Goal: Task Accomplishment & Management: Manage account settings

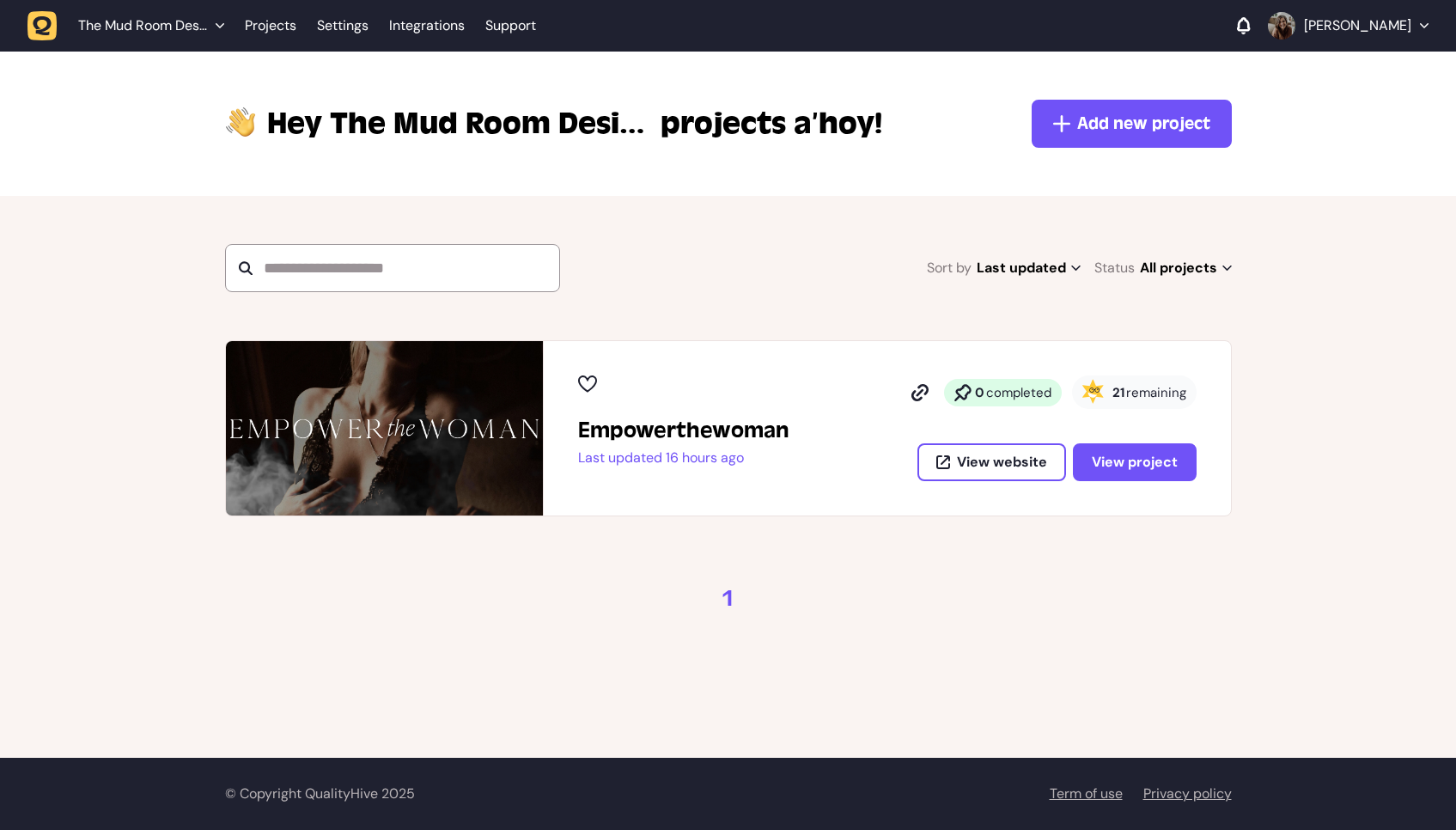
click at [1155, 391] on span "remaining" at bounding box center [1156, 392] width 60 height 17
click at [1144, 462] on span "View project" at bounding box center [1135, 462] width 85 height 18
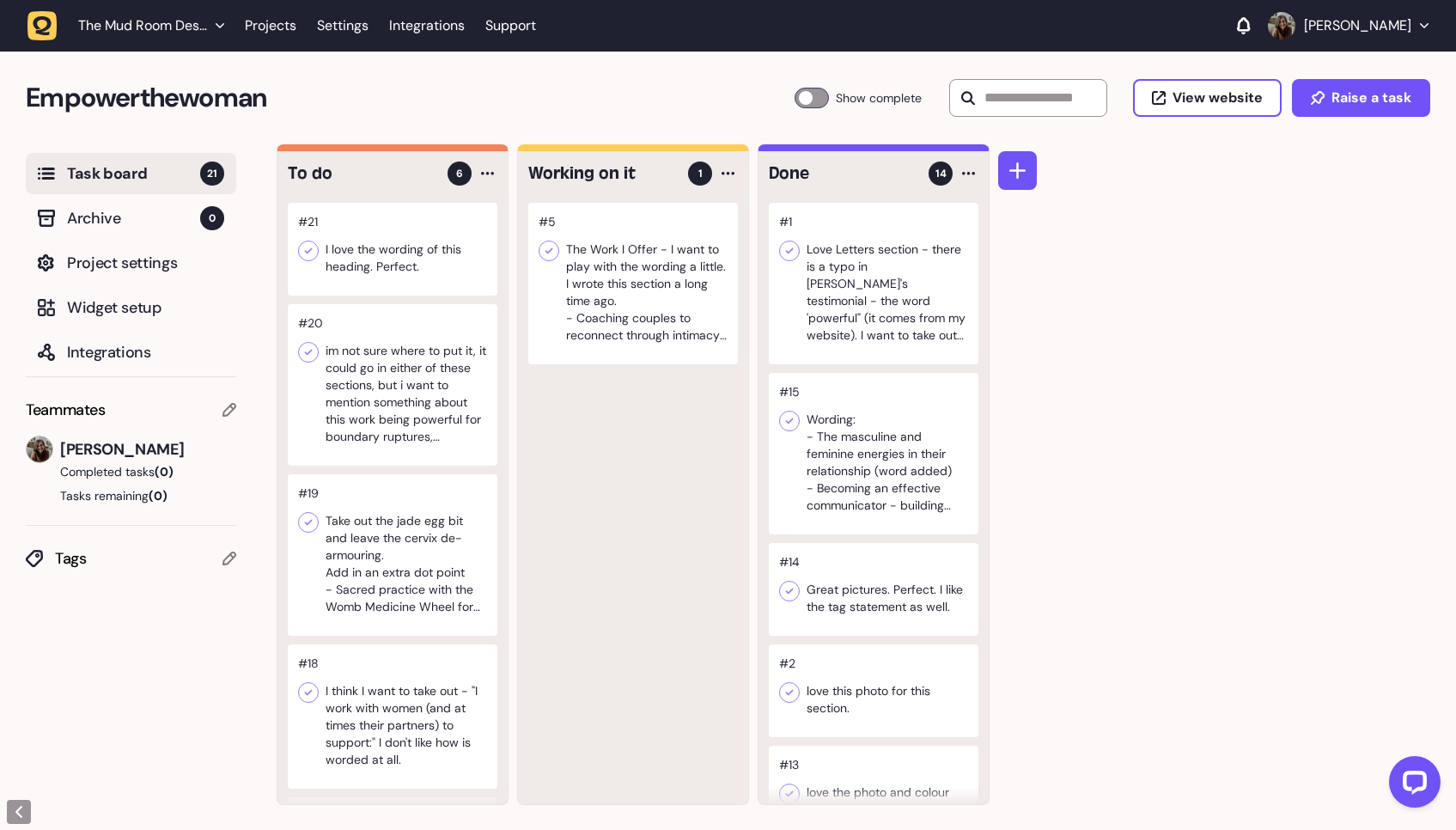
click at [416, 253] on div at bounding box center [392, 249] width 210 height 93
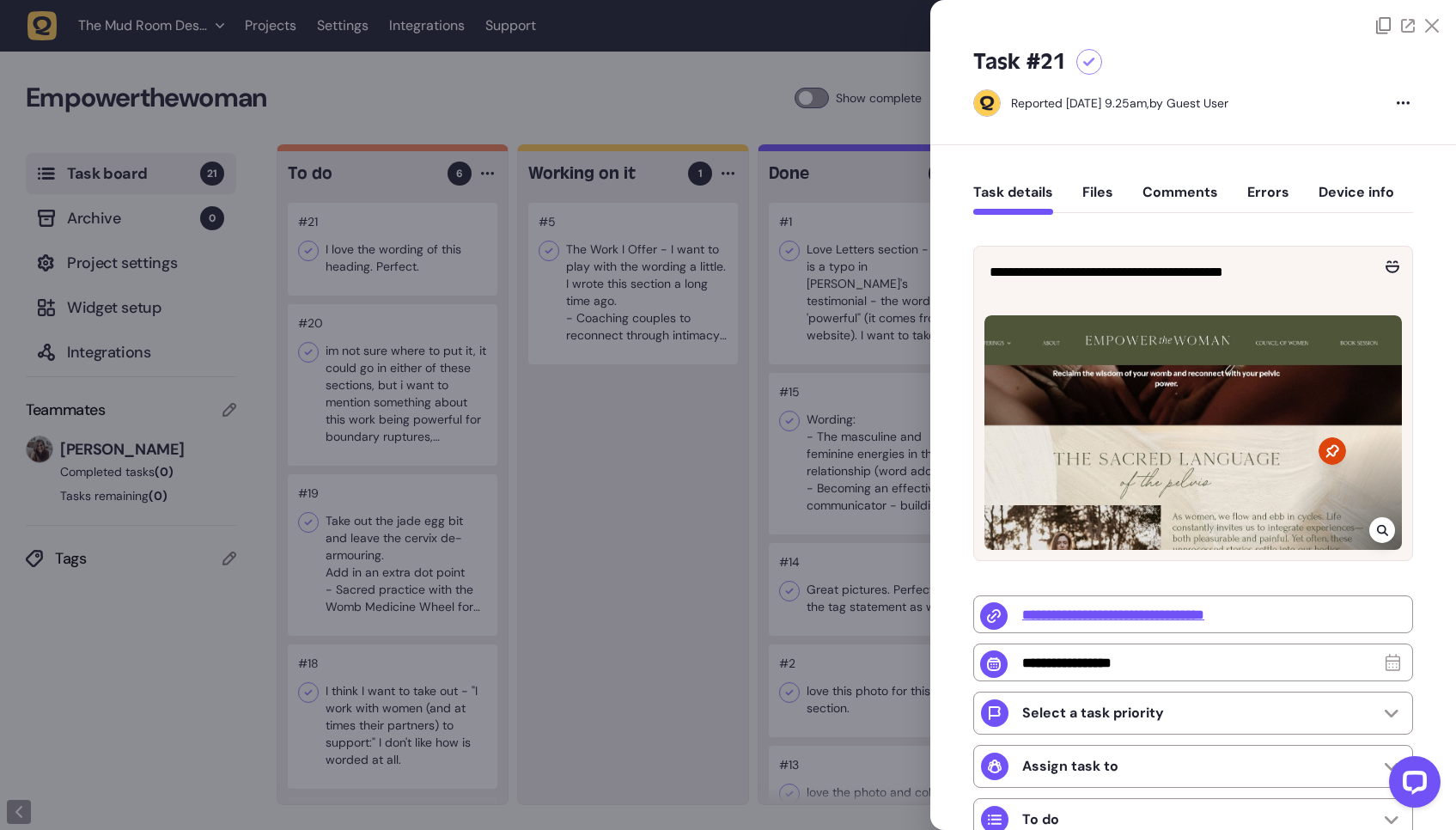
click at [533, 360] on div at bounding box center [728, 415] width 1456 height 830
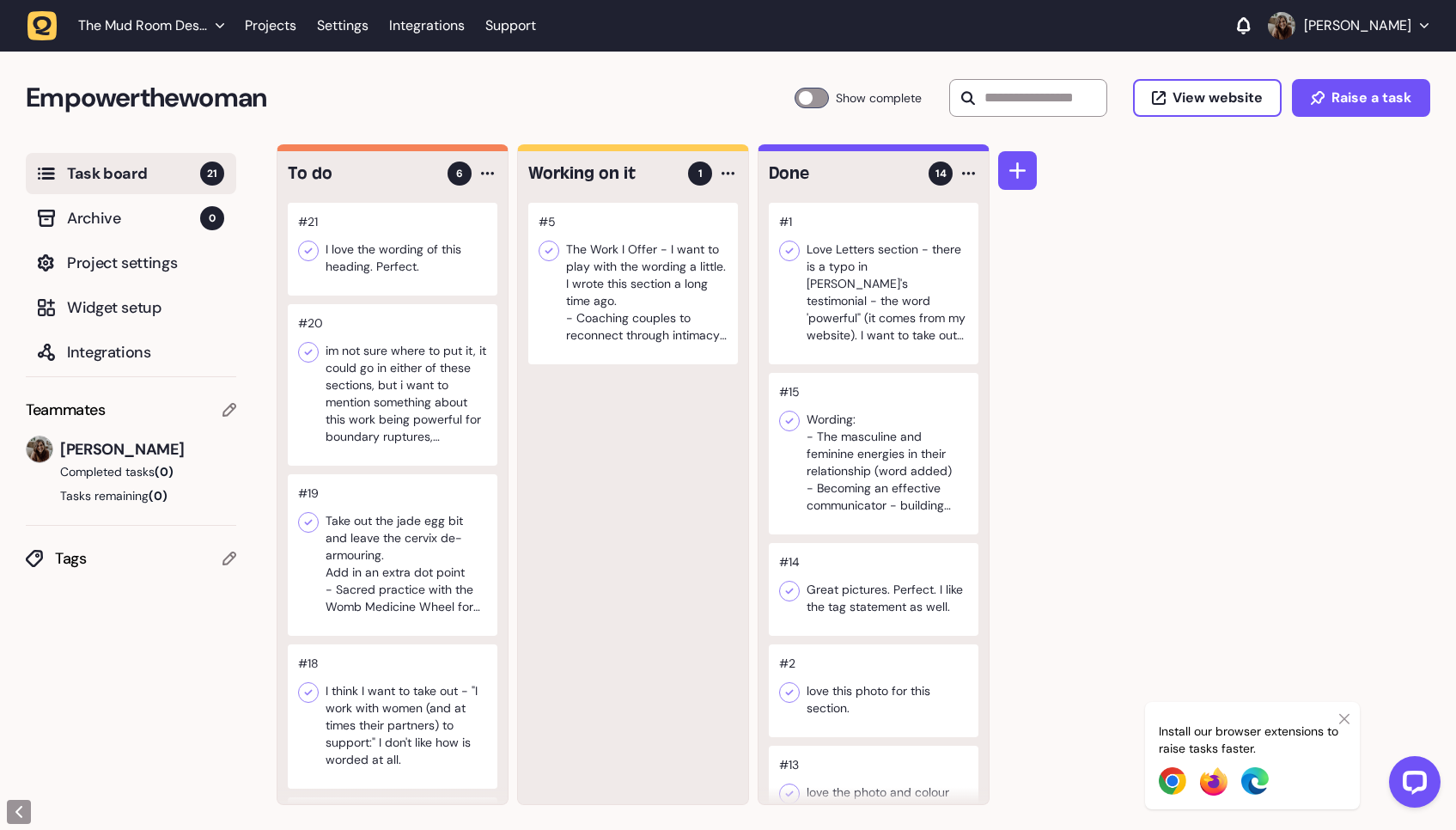
click at [426, 415] on div at bounding box center [392, 385] width 210 height 161
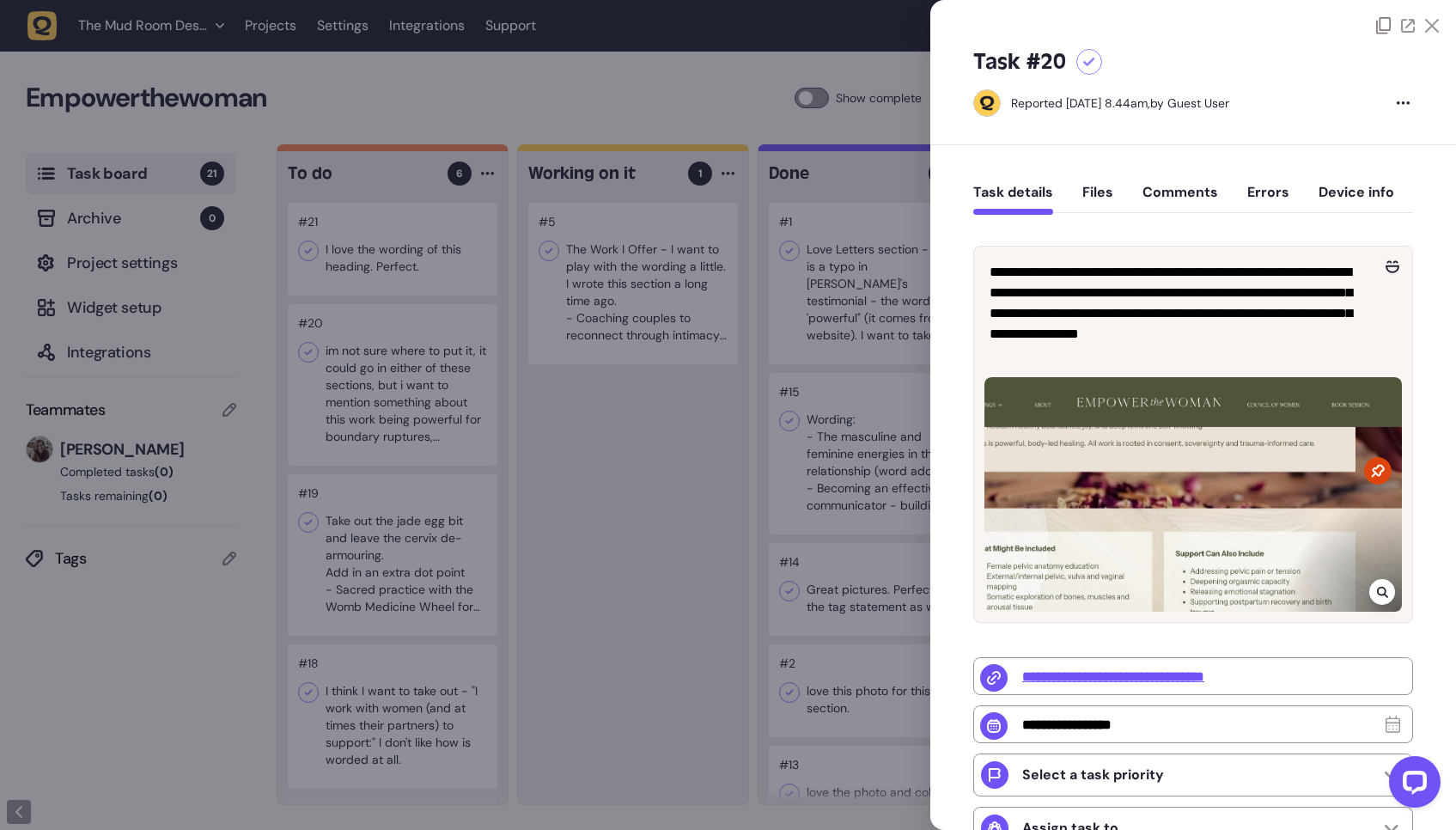
click at [580, 488] on div at bounding box center [728, 415] width 1456 height 830
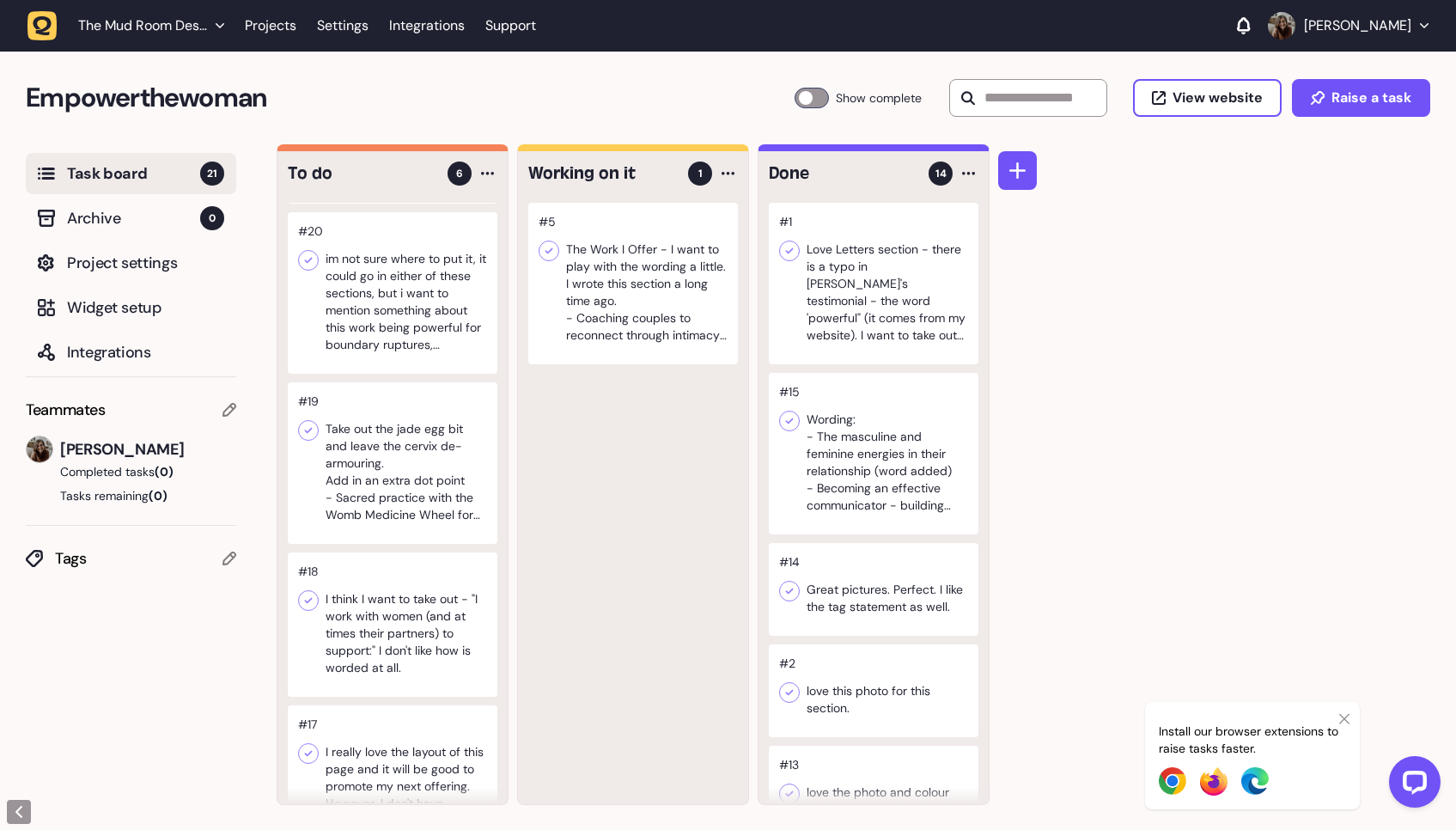
scroll to position [93, 0]
click at [406, 483] on div at bounding box center [392, 462] width 210 height 161
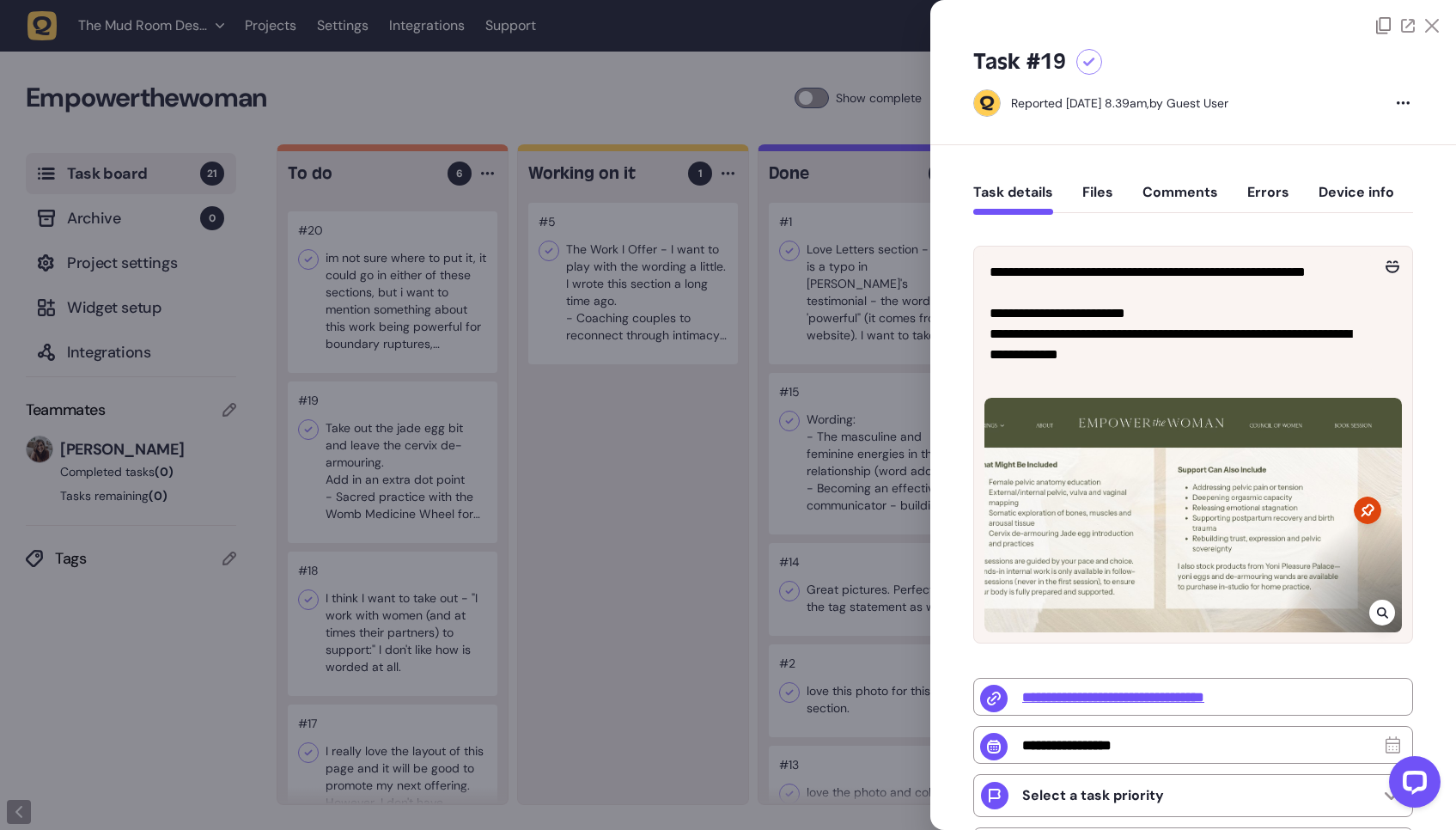
click at [600, 484] on div at bounding box center [728, 415] width 1456 height 830
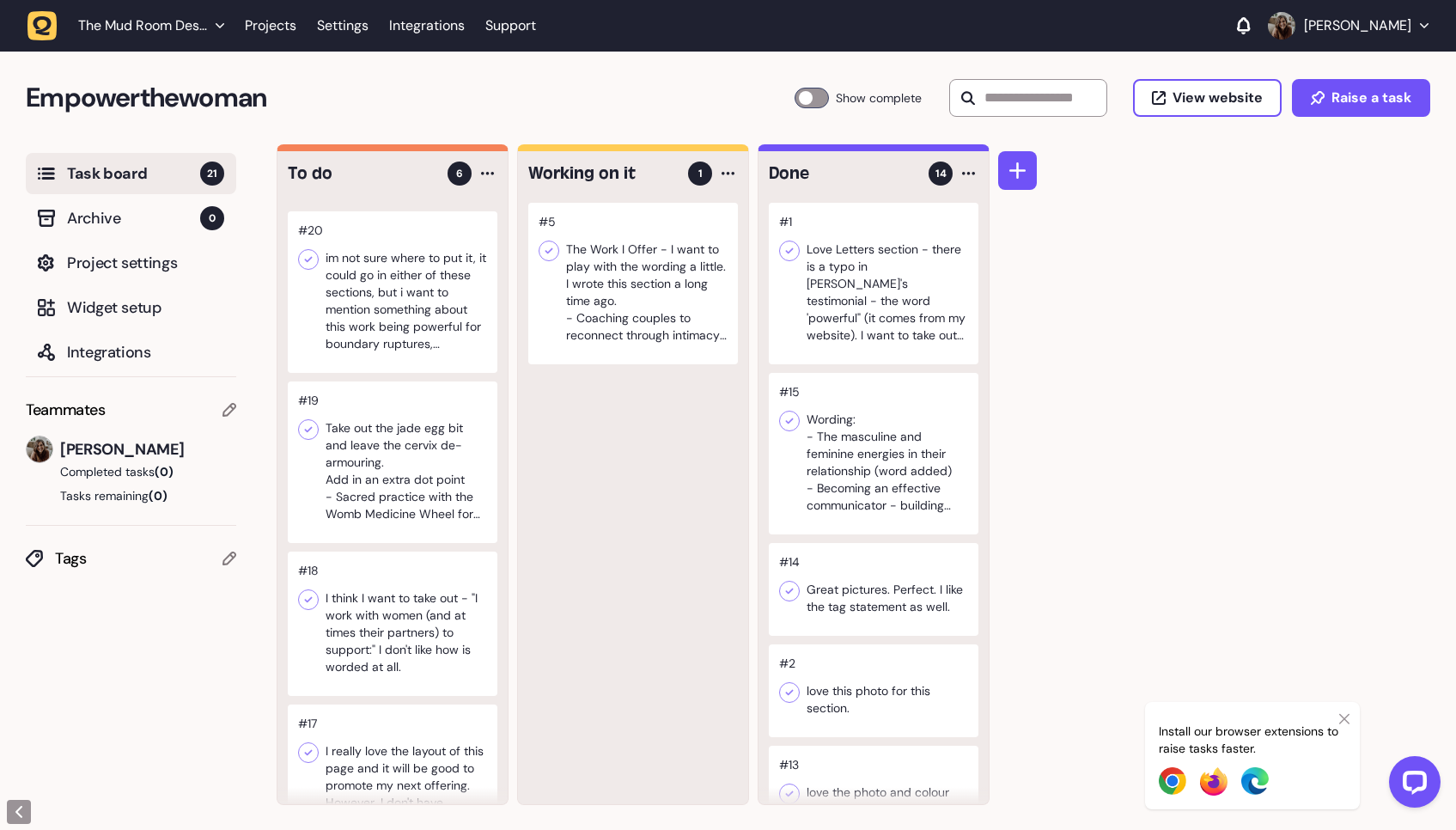
scroll to position [198, 0]
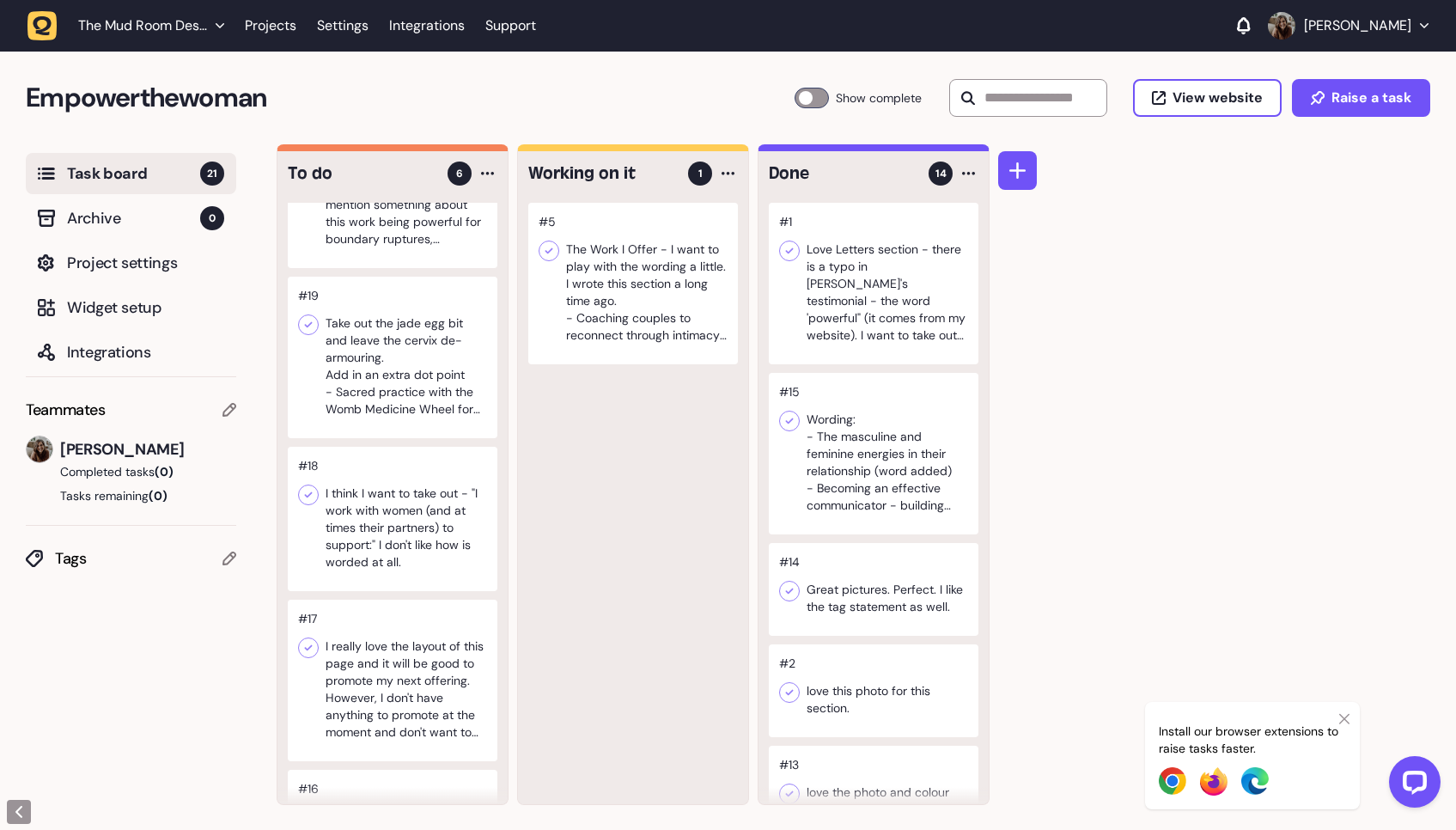
click at [401, 535] on div at bounding box center [392, 519] width 210 height 144
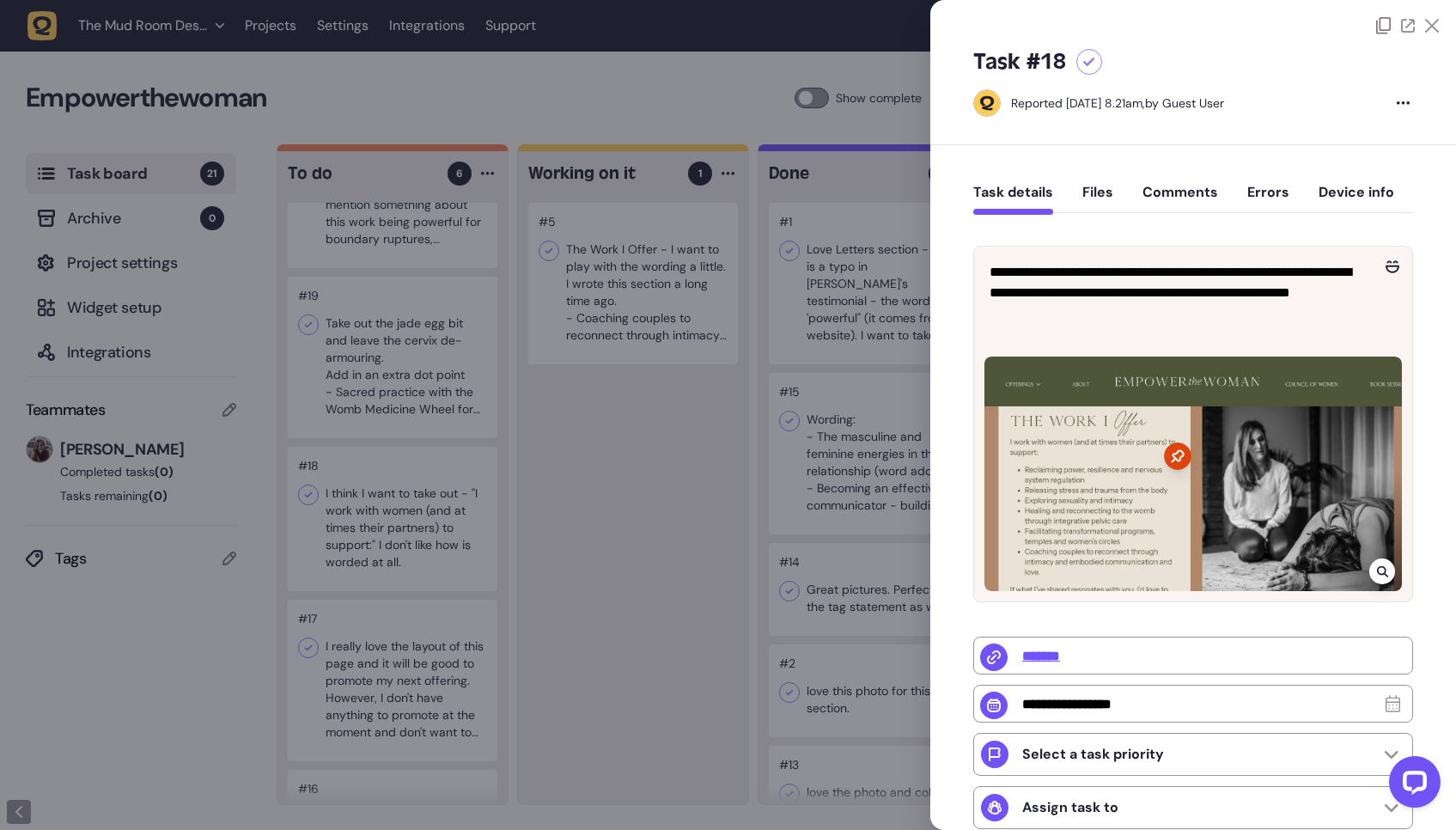
click at [500, 532] on div at bounding box center [728, 415] width 1456 height 830
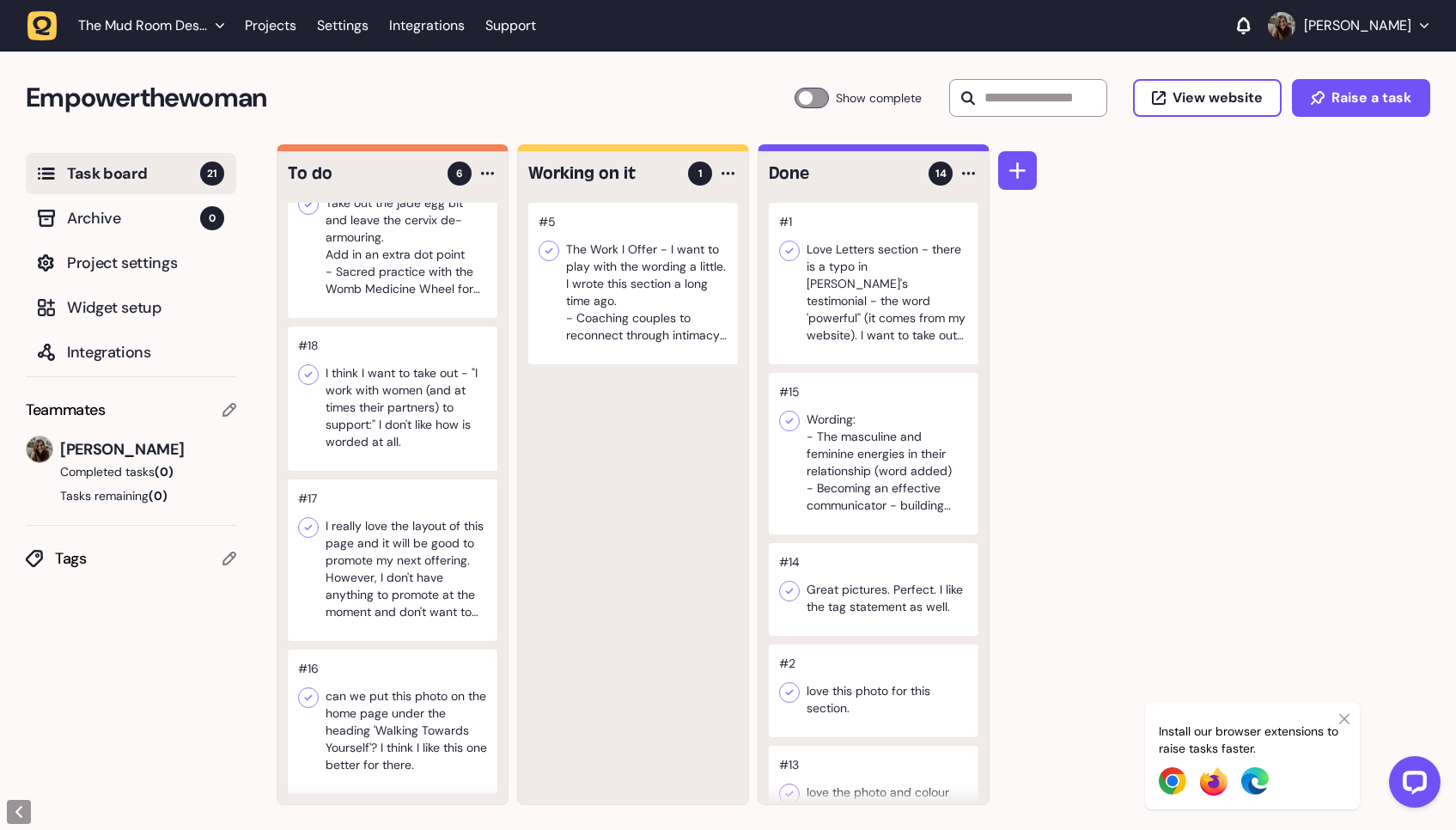
scroll to position [1, 0]
click at [443, 531] on div at bounding box center [392, 559] width 210 height 161
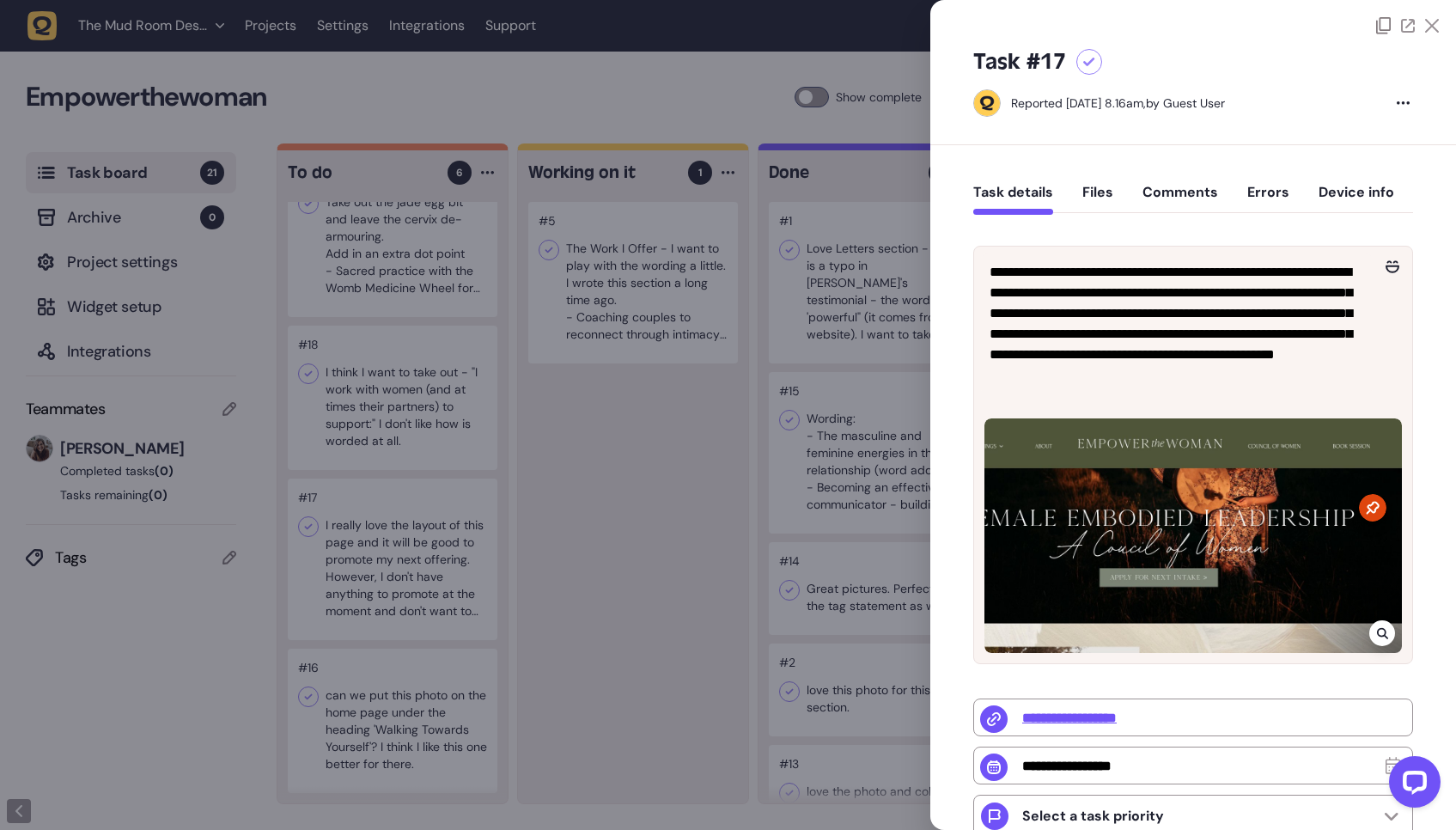
click at [498, 598] on div at bounding box center [728, 415] width 1456 height 830
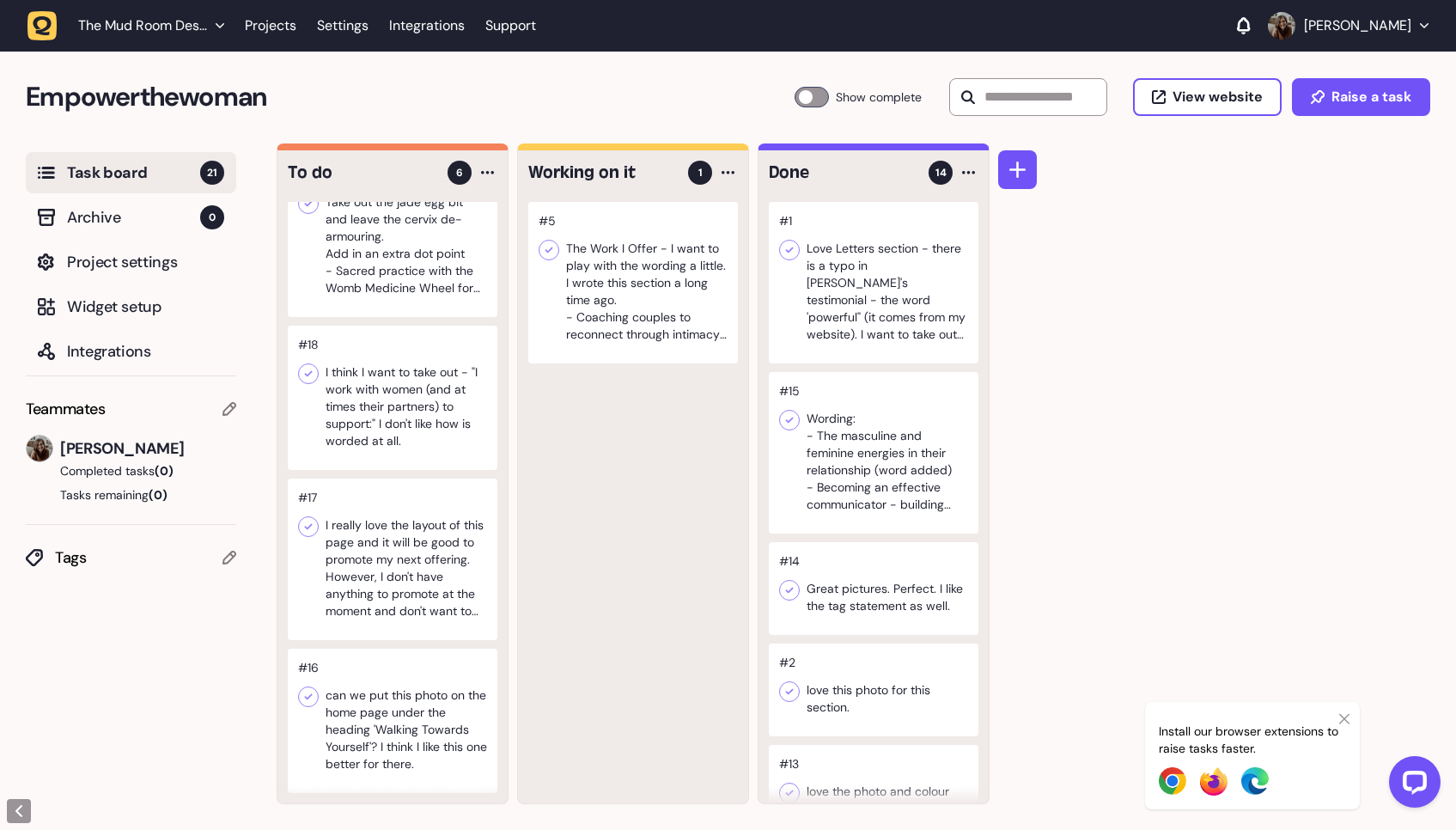
click at [399, 703] on div at bounding box center [392, 721] width 210 height 144
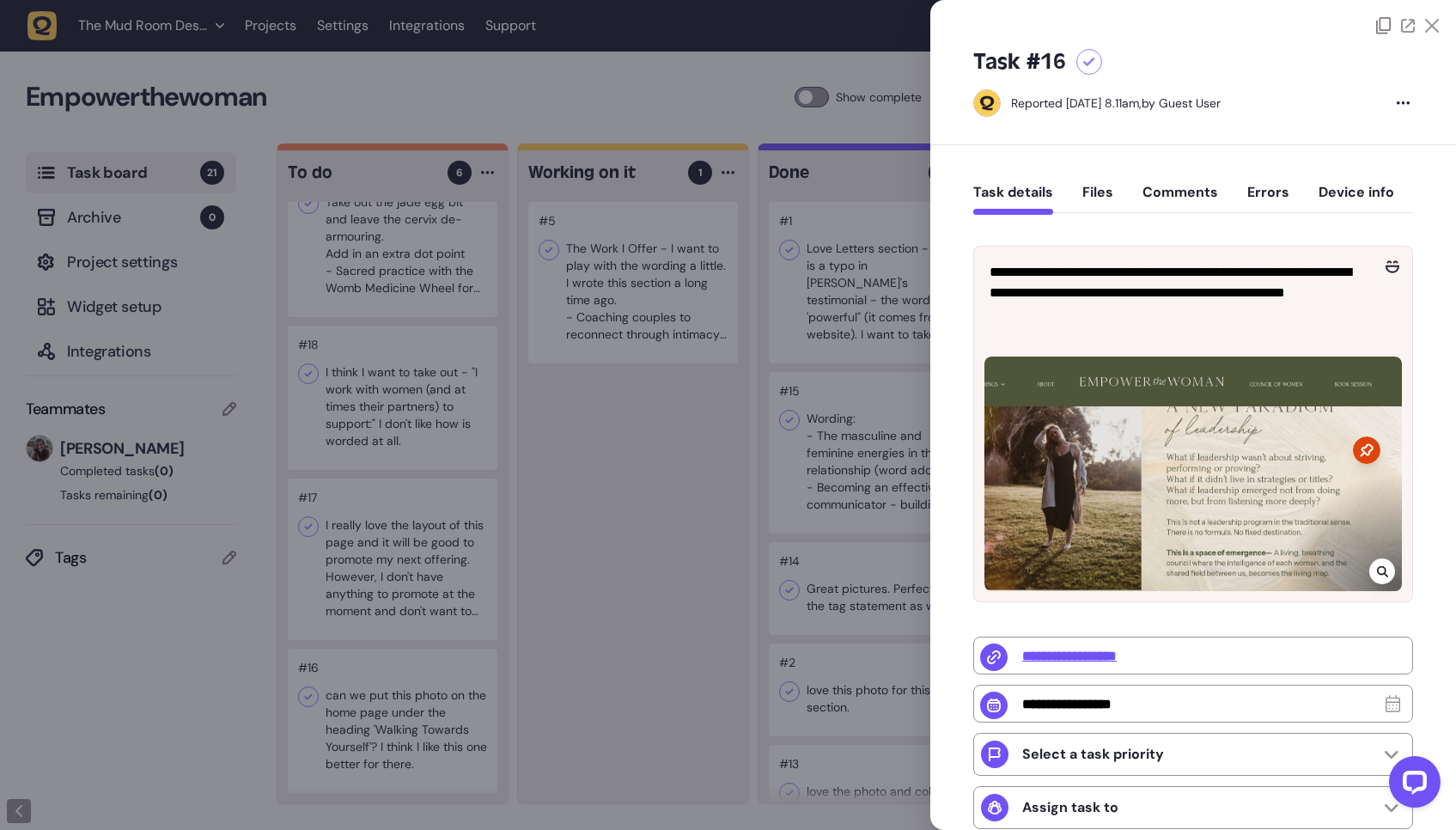
click at [679, 513] on div at bounding box center [728, 415] width 1456 height 830
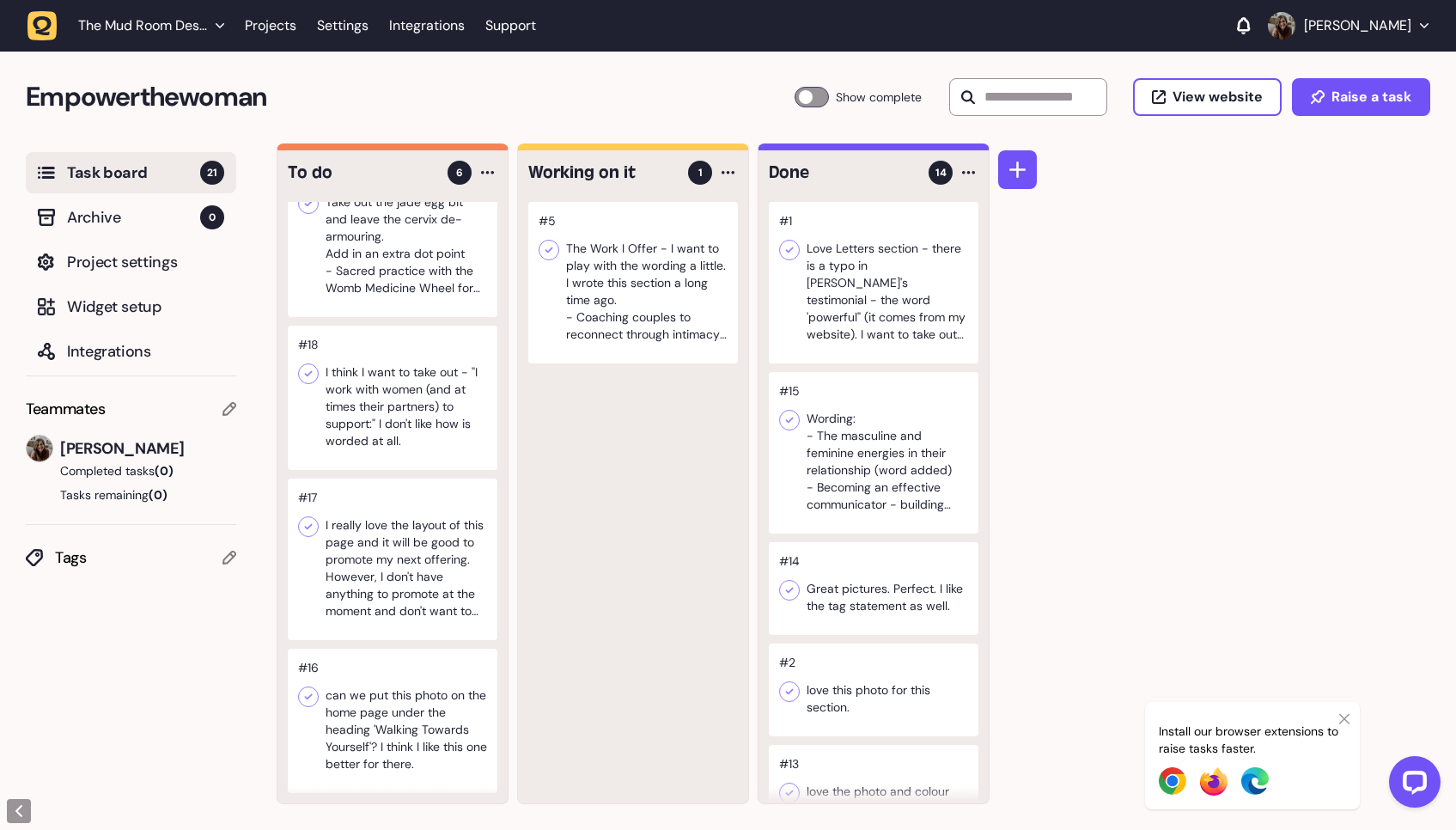
click at [376, 732] on div at bounding box center [392, 721] width 210 height 144
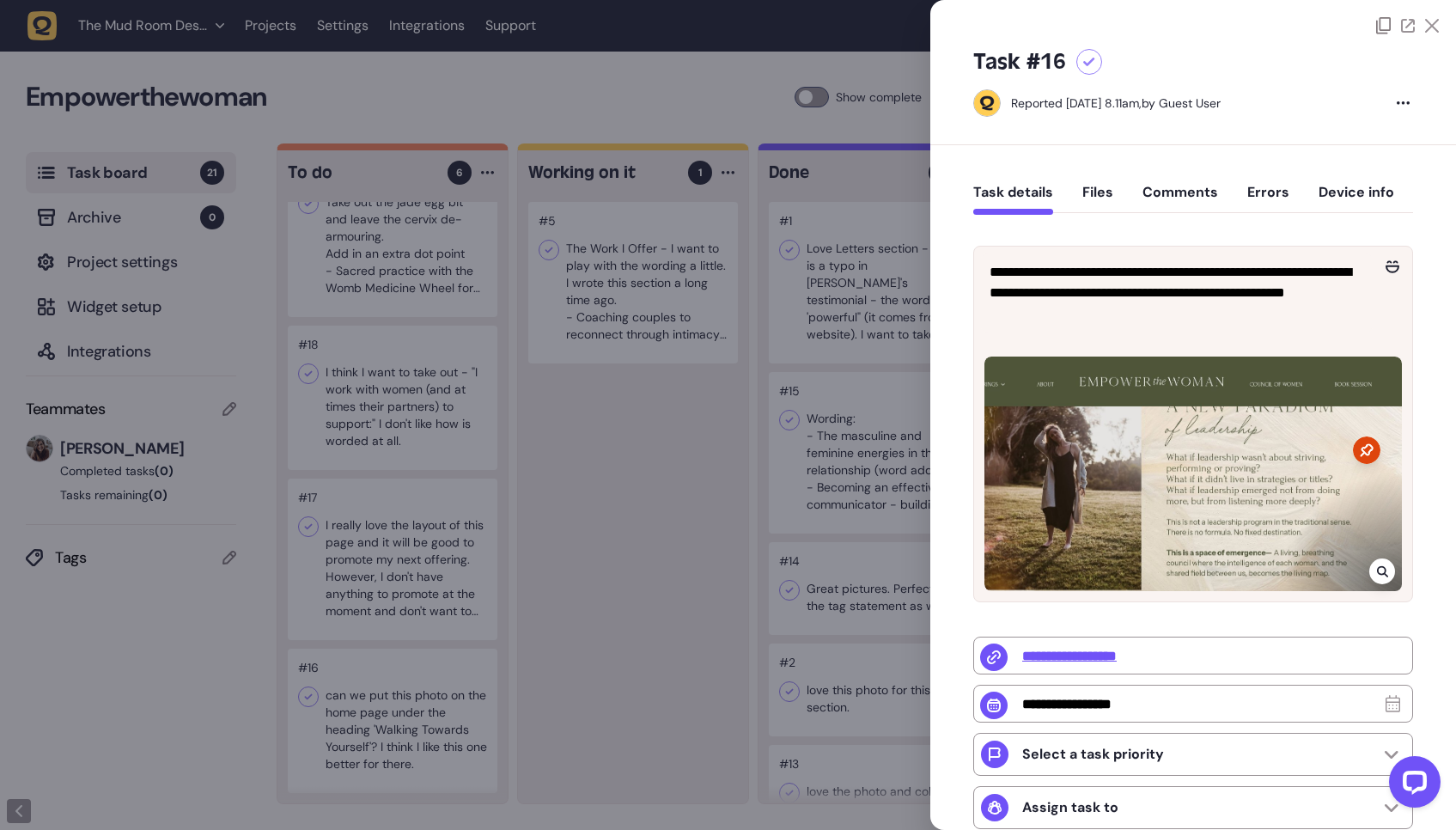
click at [586, 528] on div at bounding box center [728, 415] width 1456 height 830
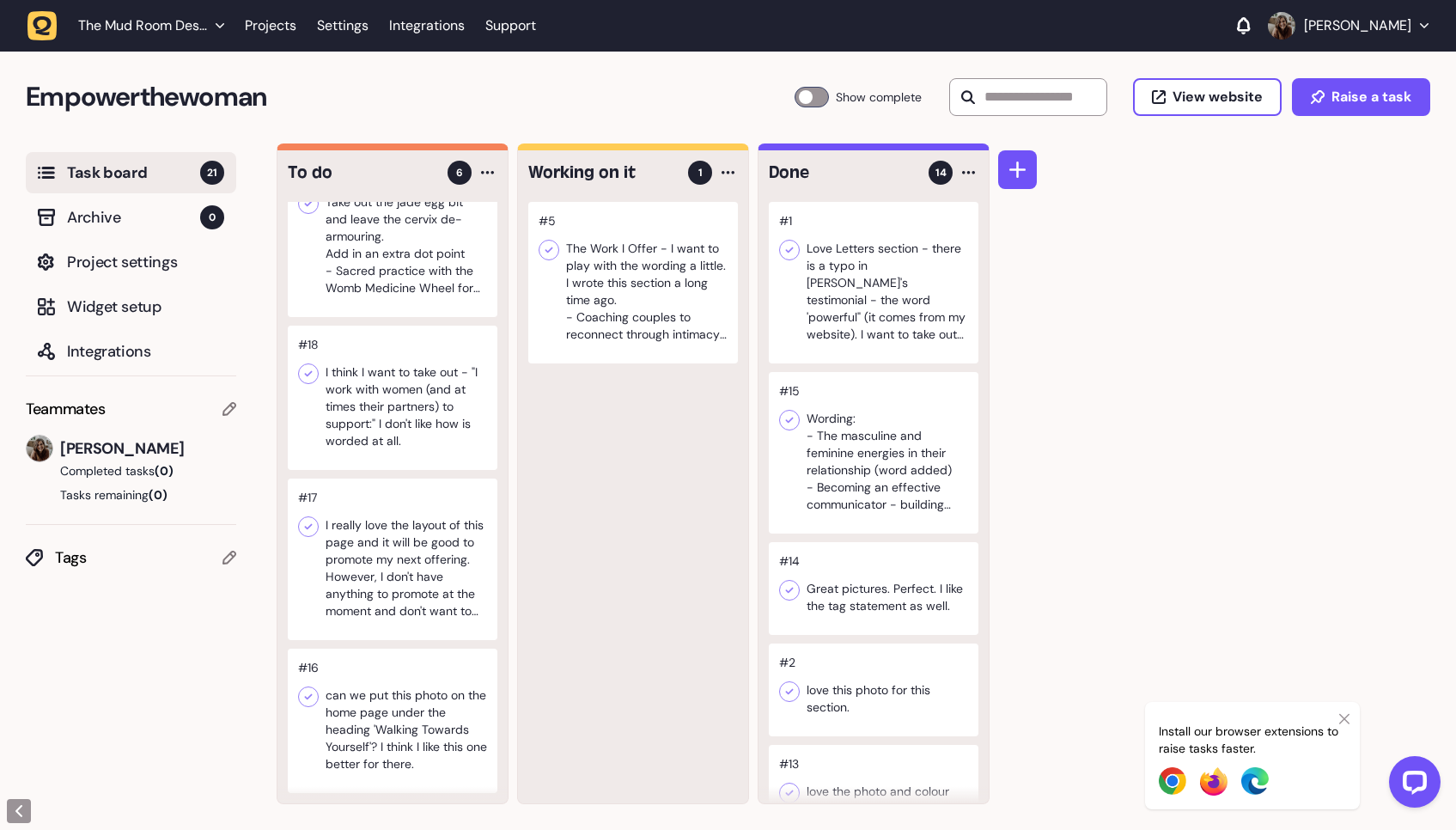
click at [442, 705] on div at bounding box center [392, 721] width 210 height 144
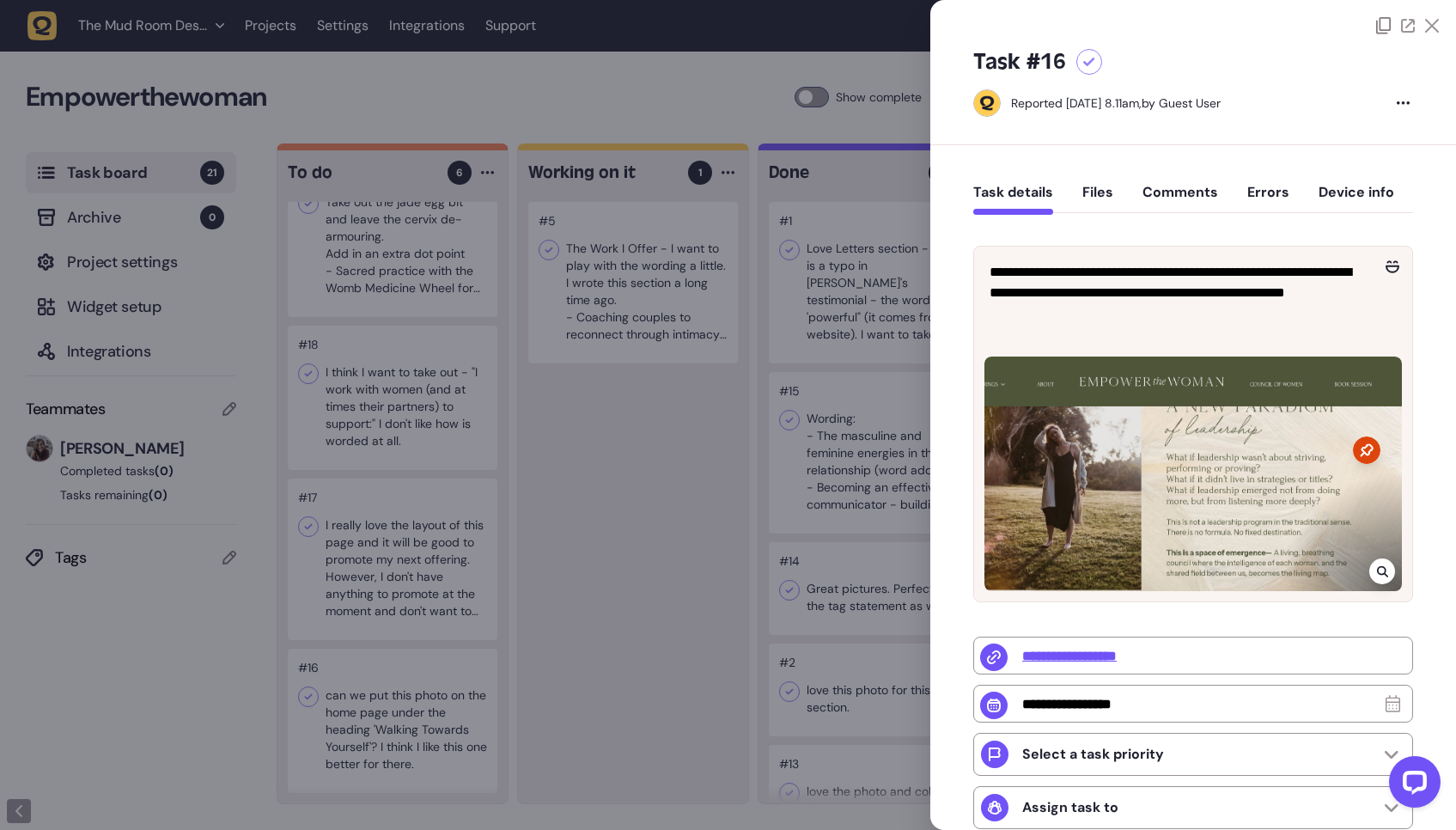
scroll to position [261, 0]
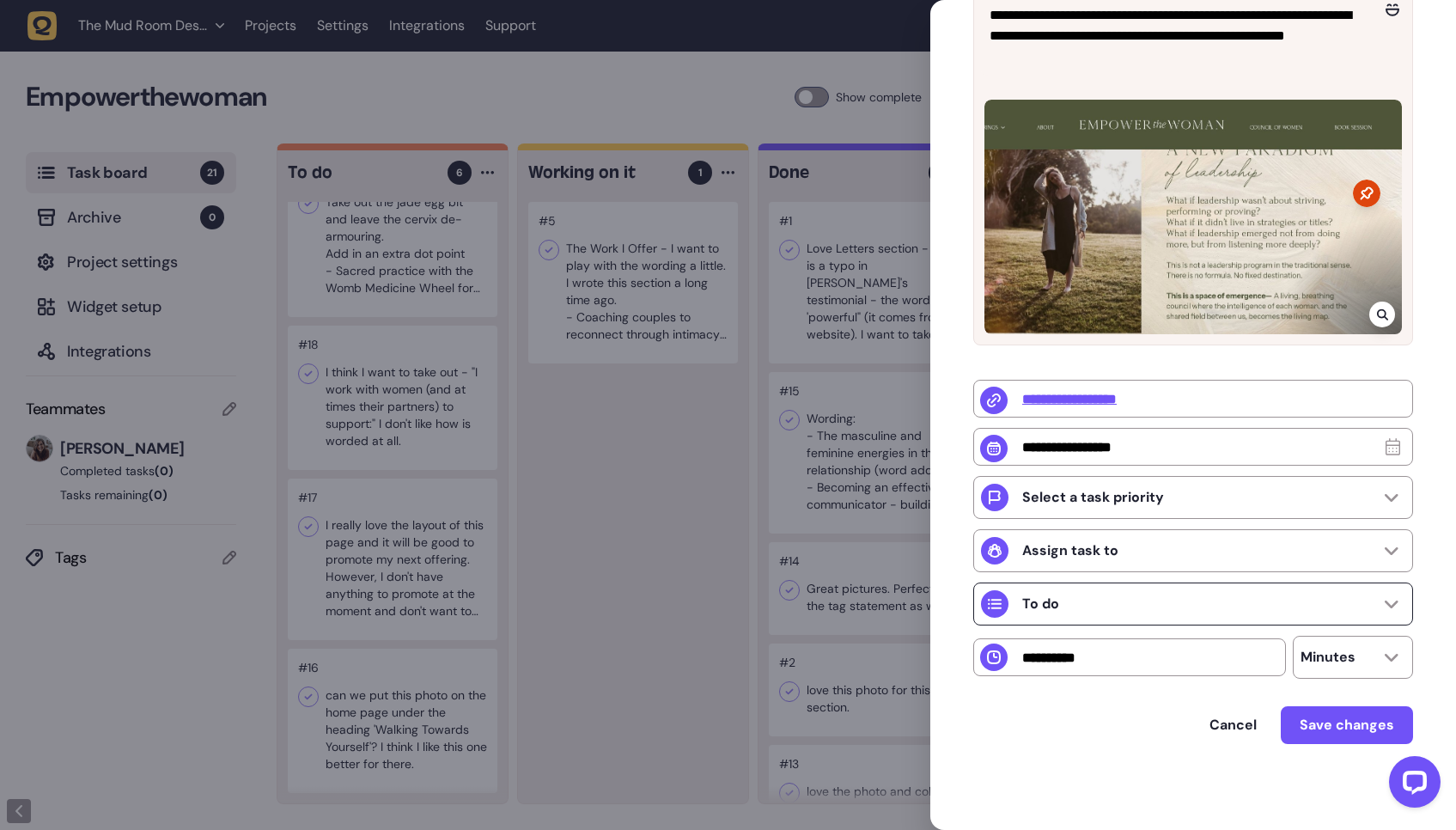
click at [1083, 611] on div "To do" at bounding box center [1193, 603] width 440 height 43
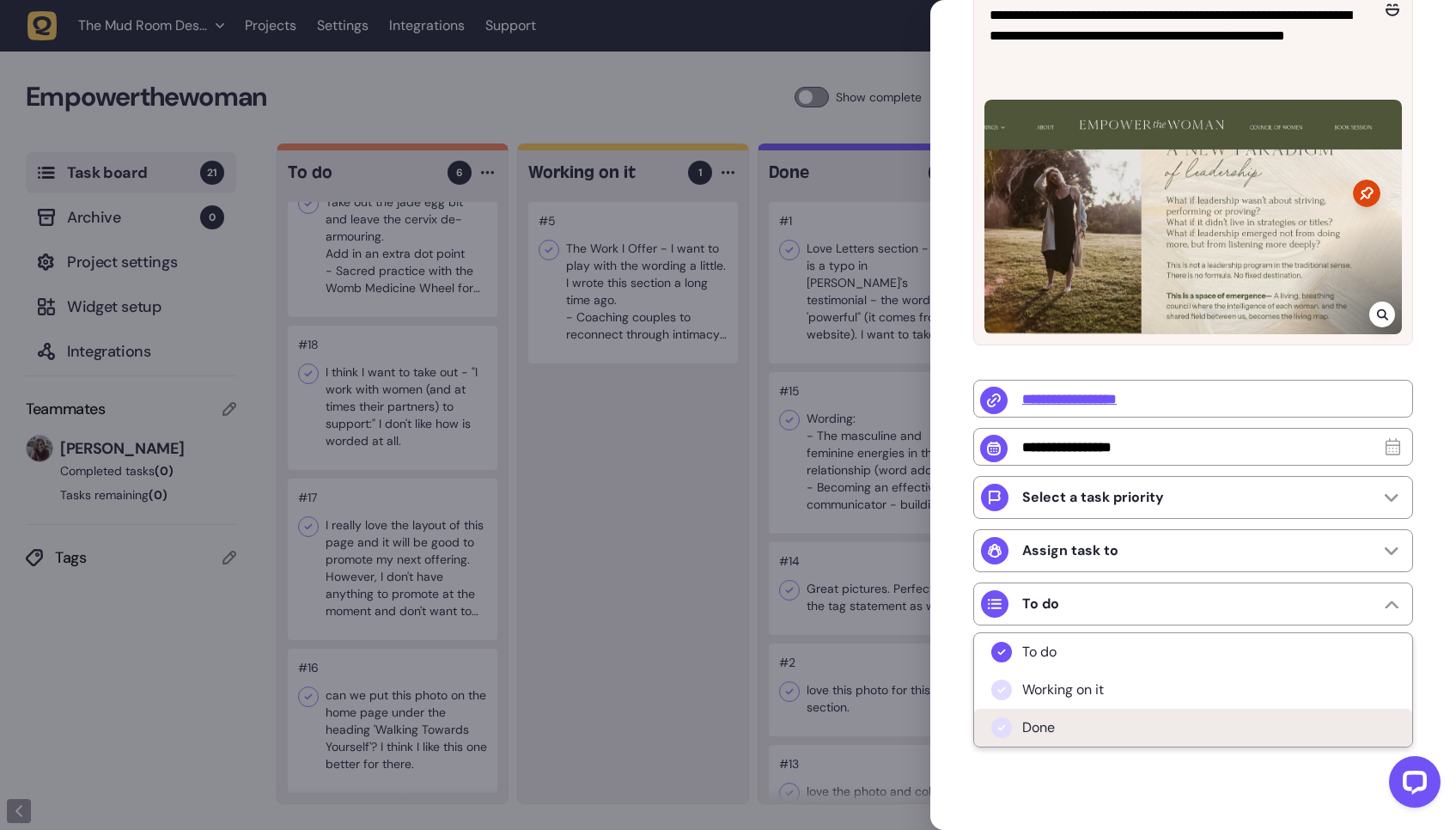
click at [1047, 720] on span "Done" at bounding box center [1038, 727] width 32 height 17
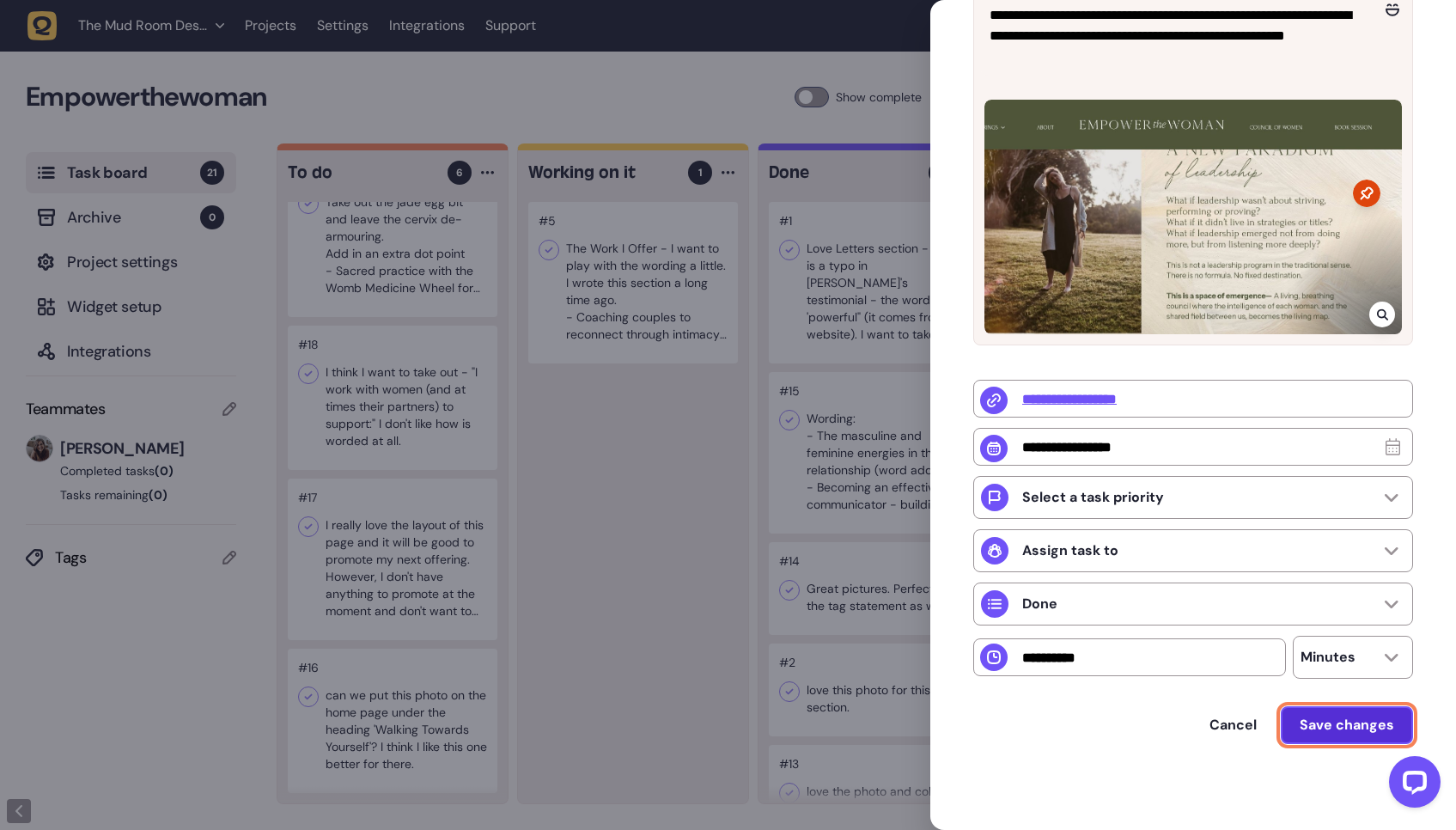
click at [1333, 719] on span "Save changes" at bounding box center [1348, 724] width 95 height 18
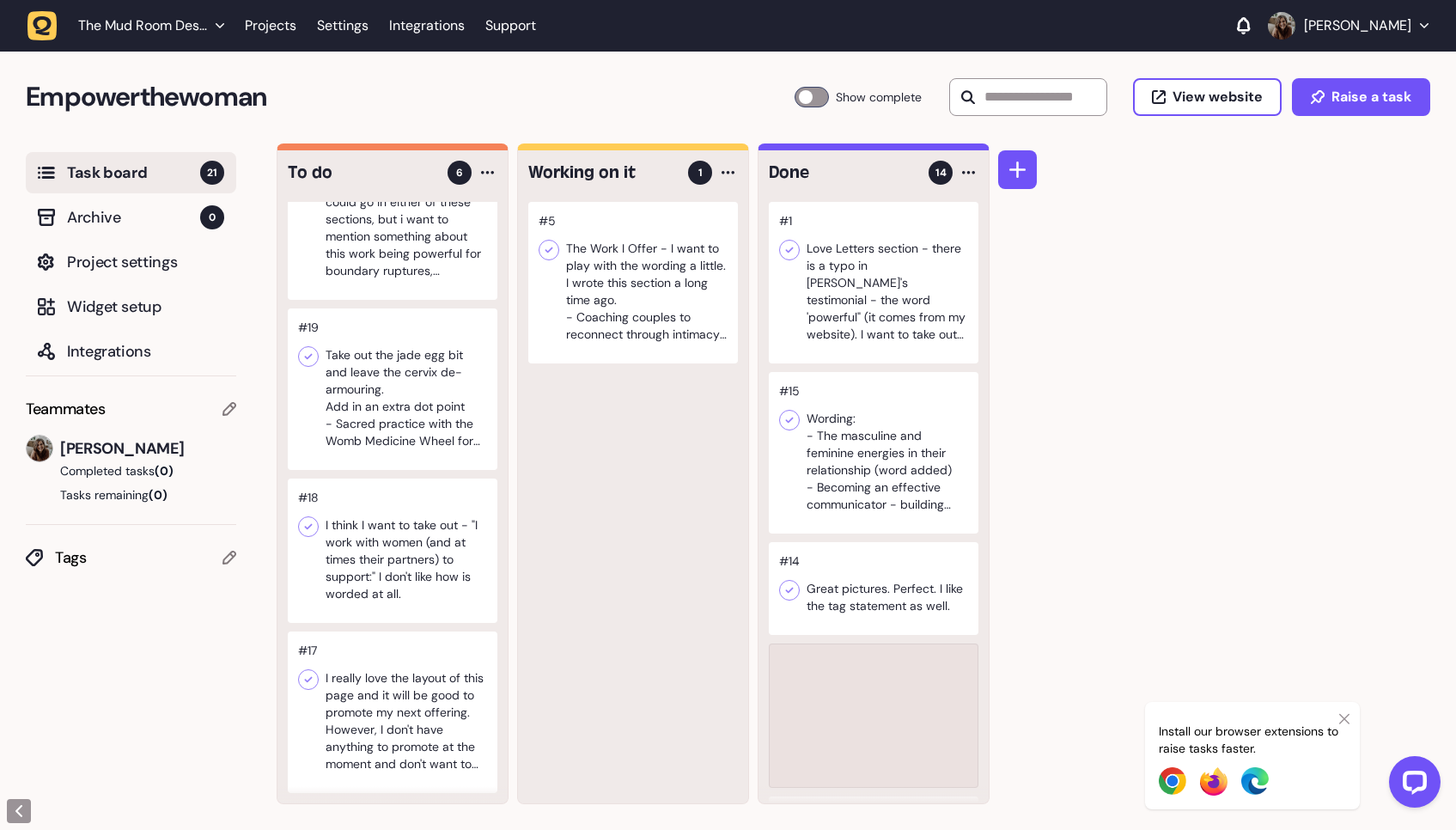
scroll to position [165, 0]
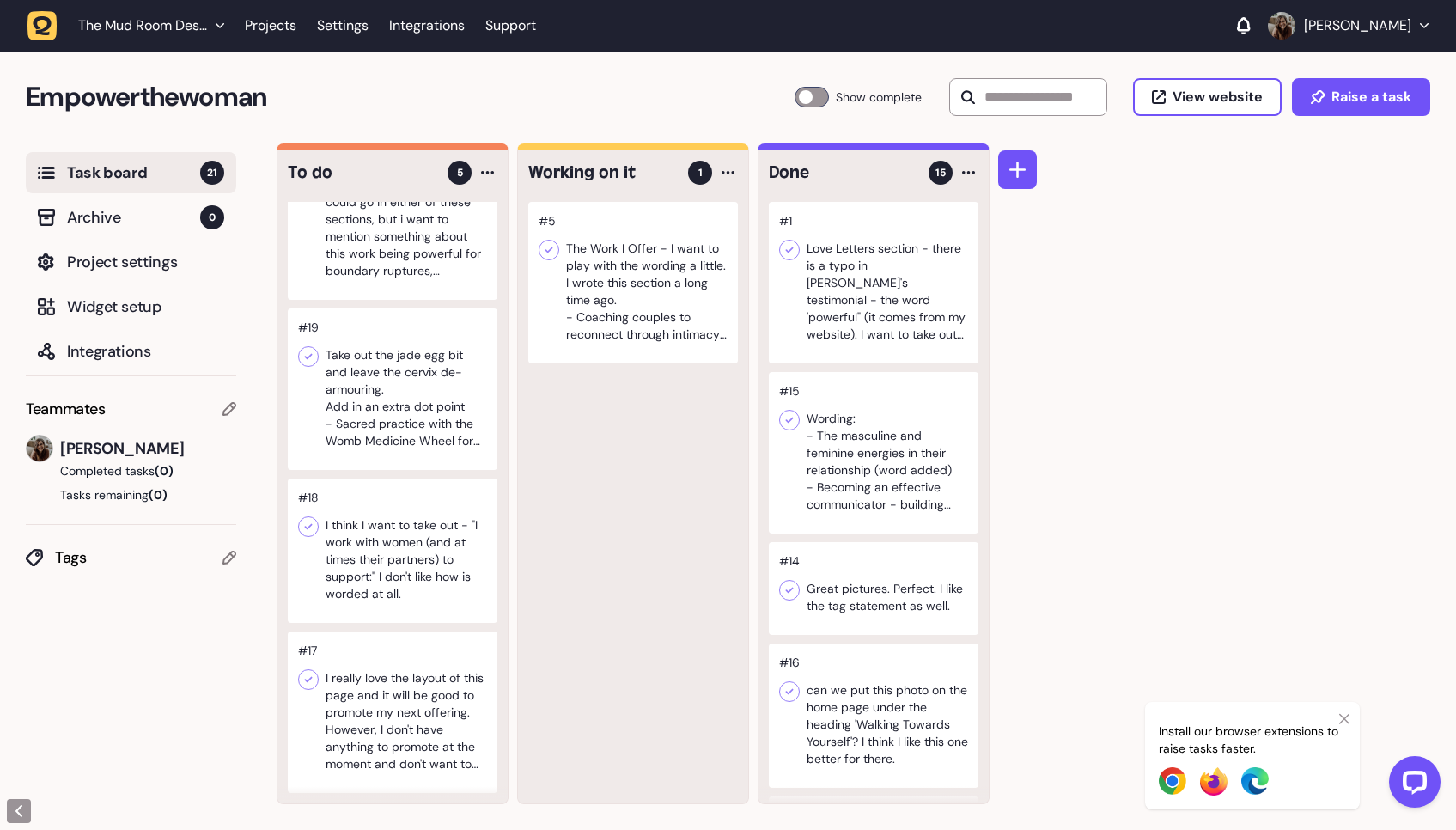
click at [358, 732] on div at bounding box center [392, 712] width 210 height 161
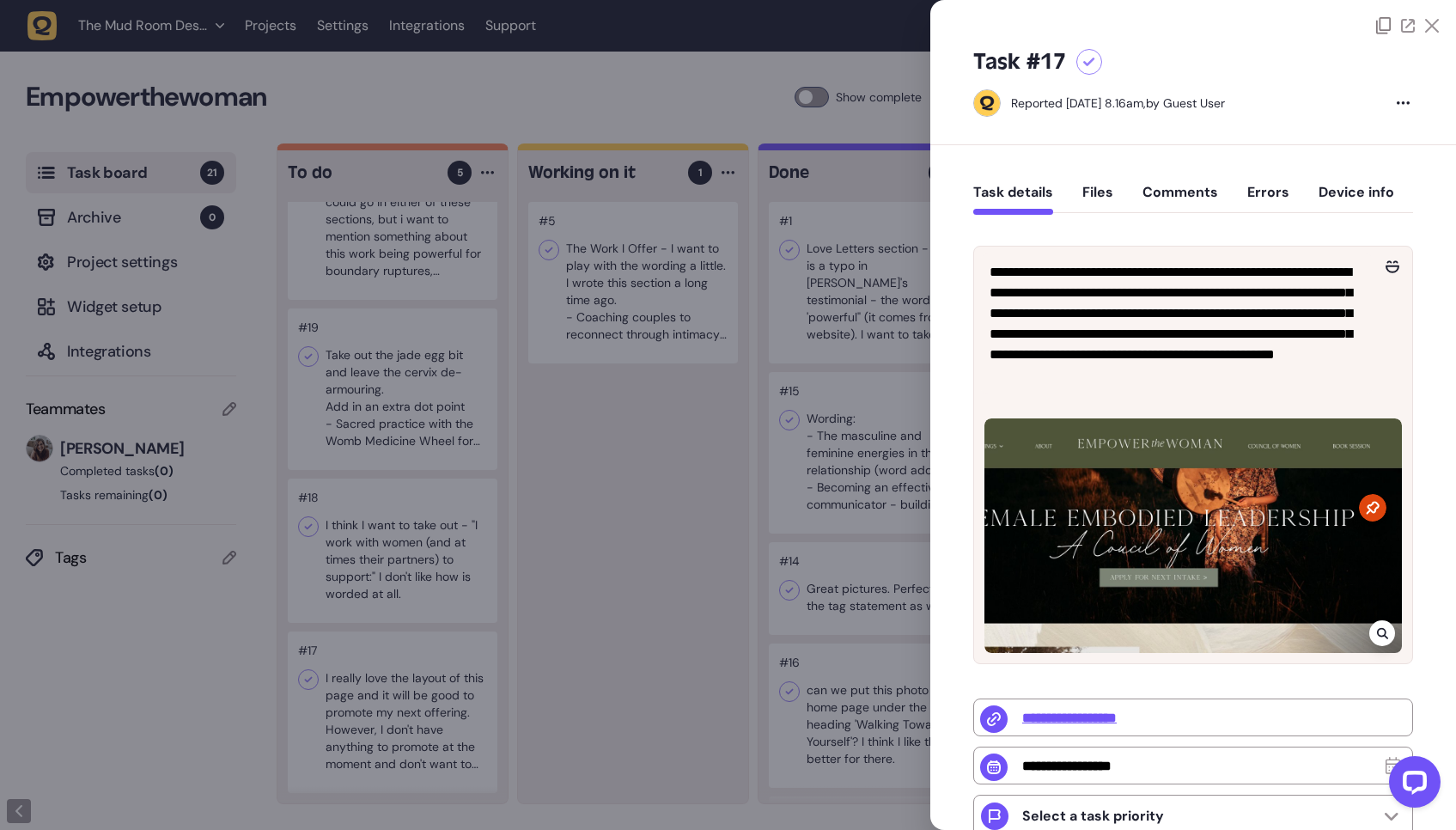
click at [657, 541] on div at bounding box center [728, 415] width 1456 height 830
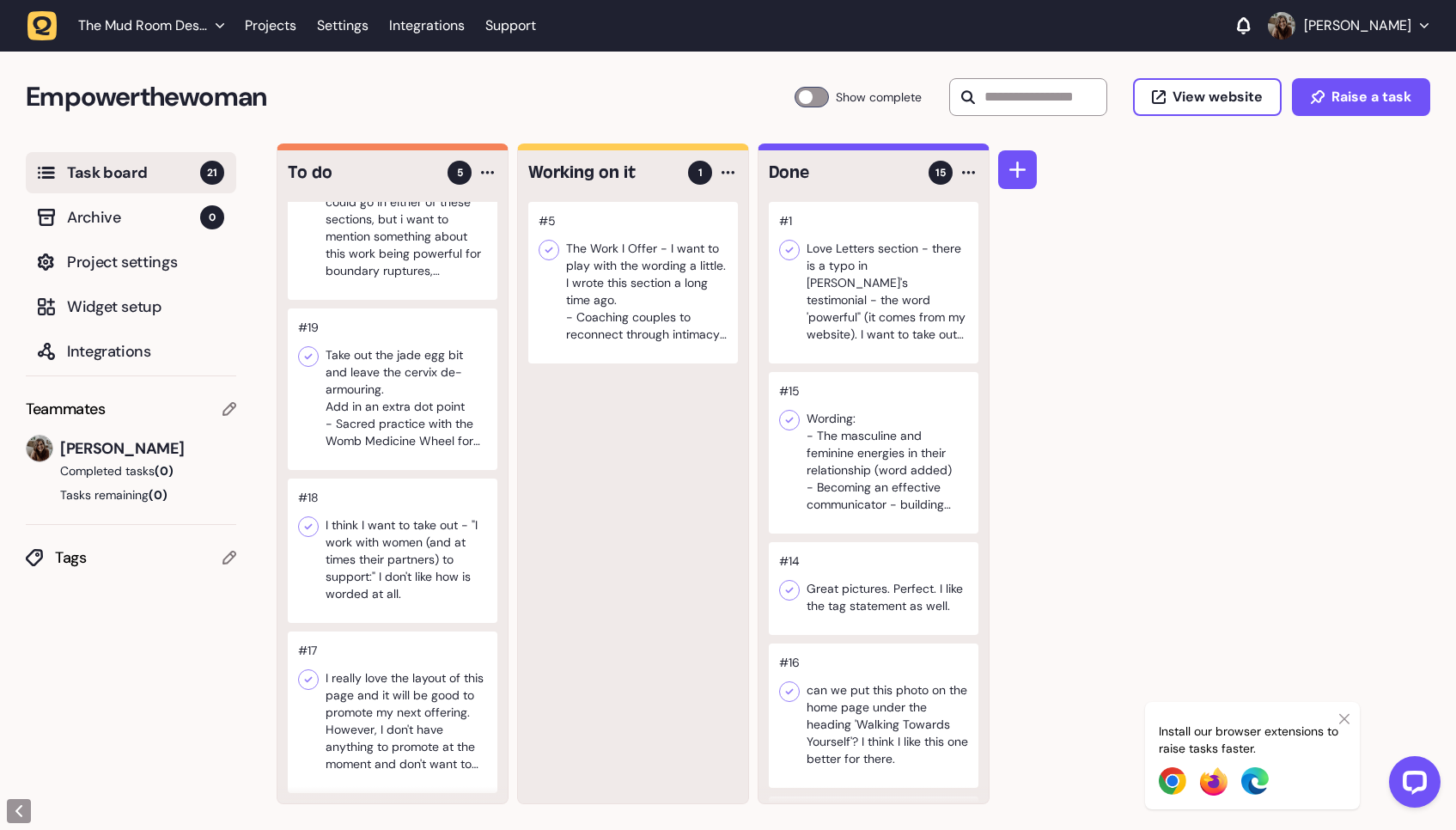
click at [388, 728] on div at bounding box center [392, 712] width 210 height 161
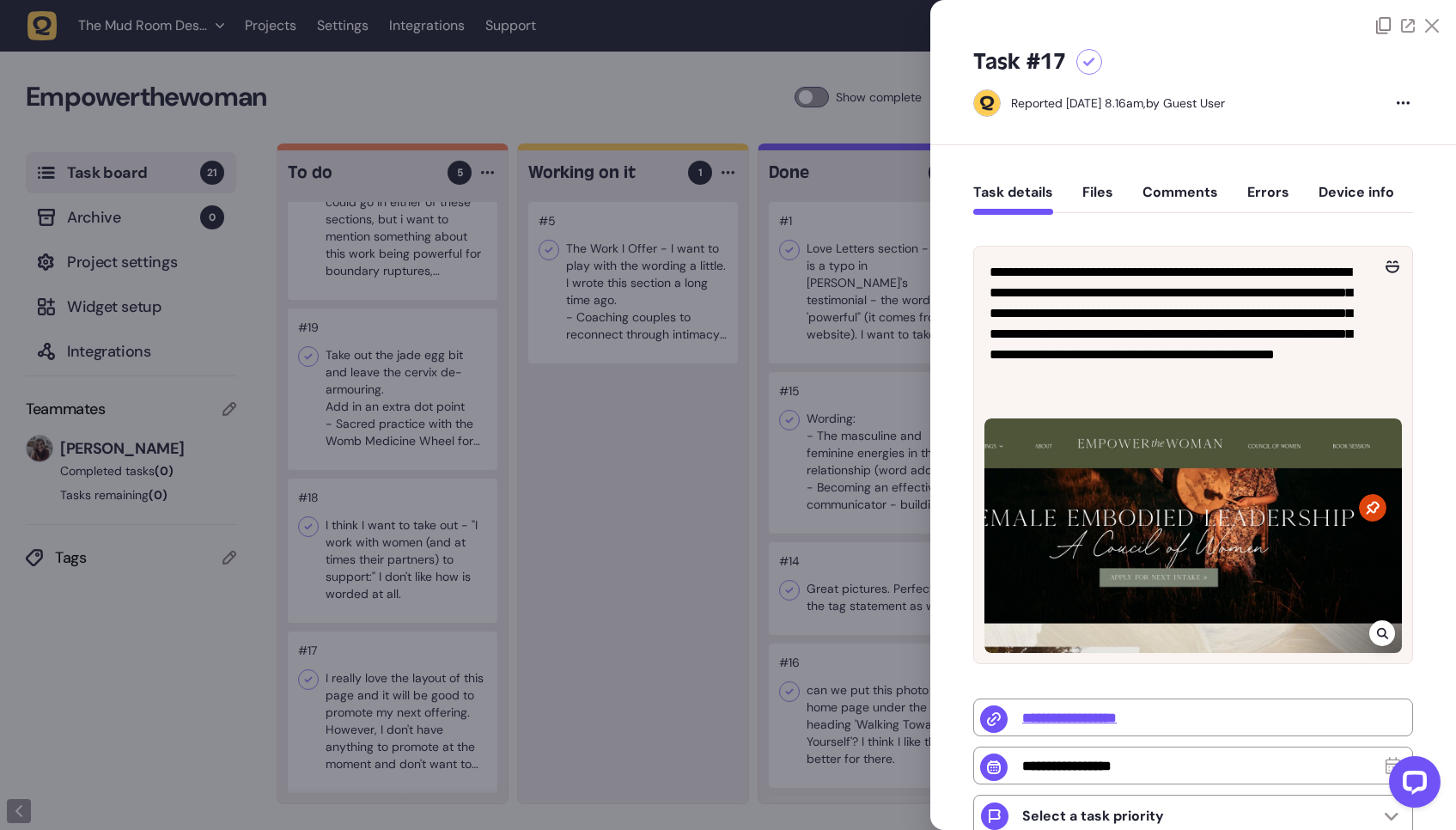
click at [577, 498] on div at bounding box center [728, 415] width 1456 height 830
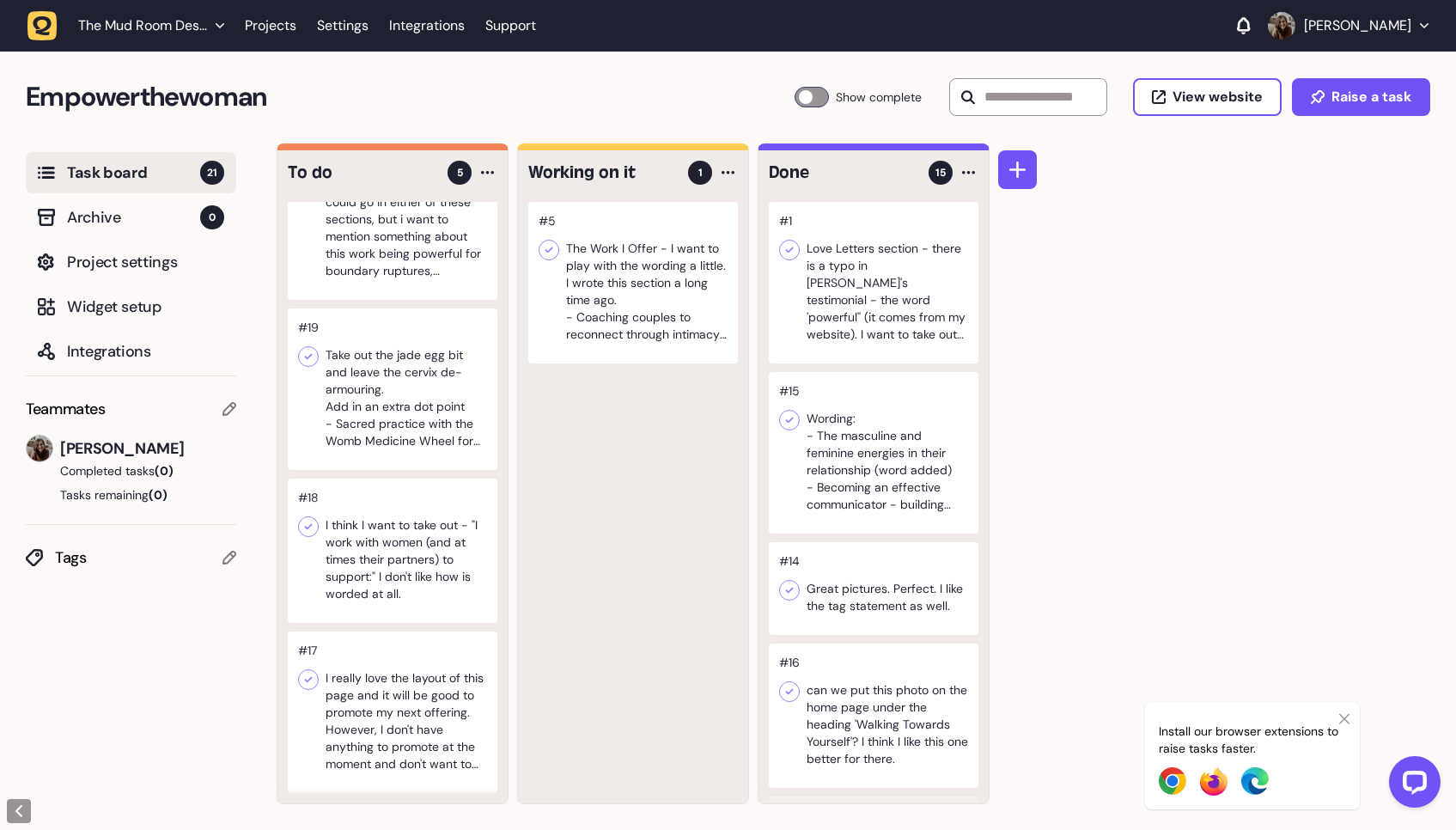
click at [419, 505] on div at bounding box center [392, 551] width 210 height 144
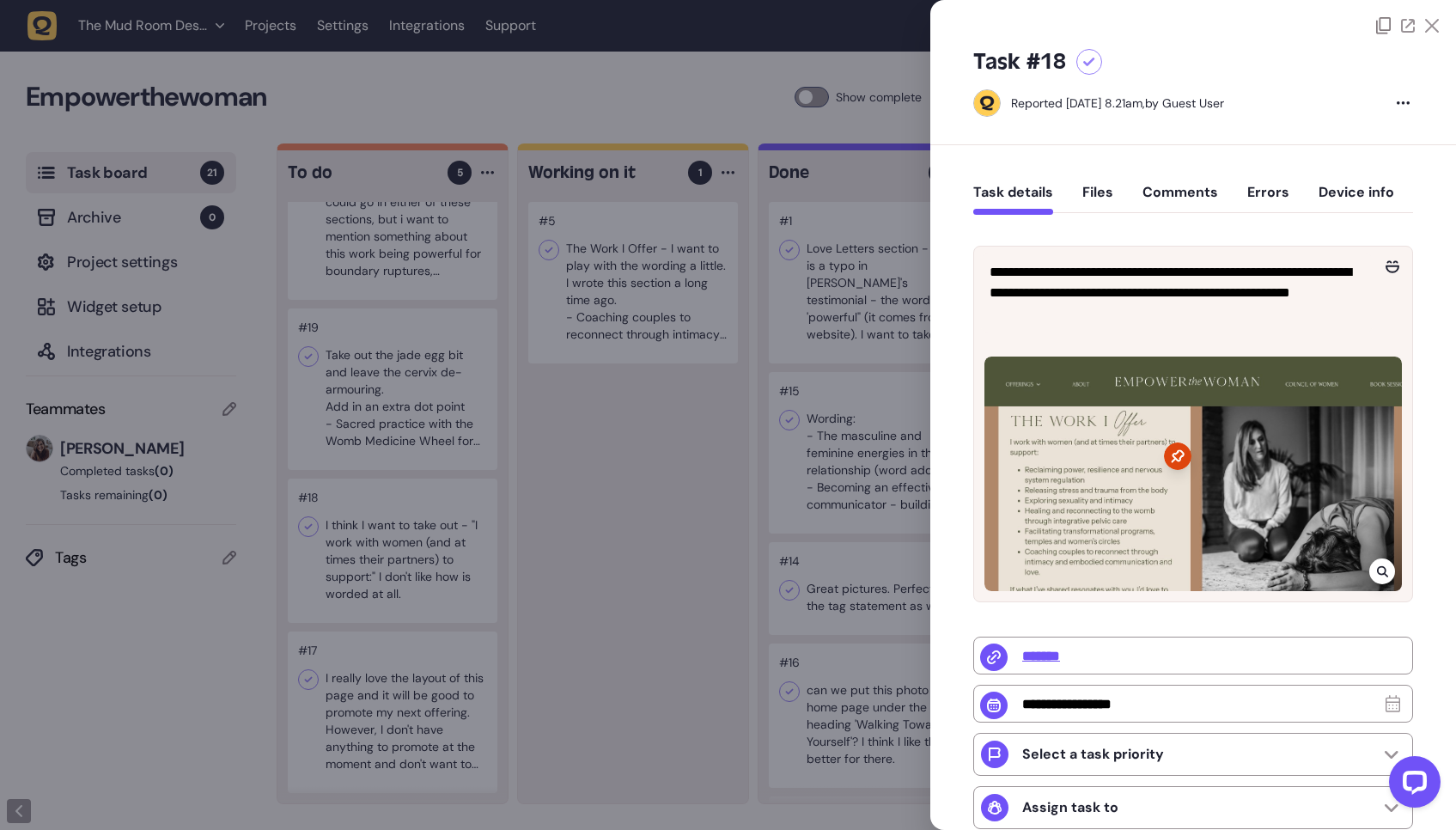
click at [500, 567] on div at bounding box center [728, 415] width 1456 height 830
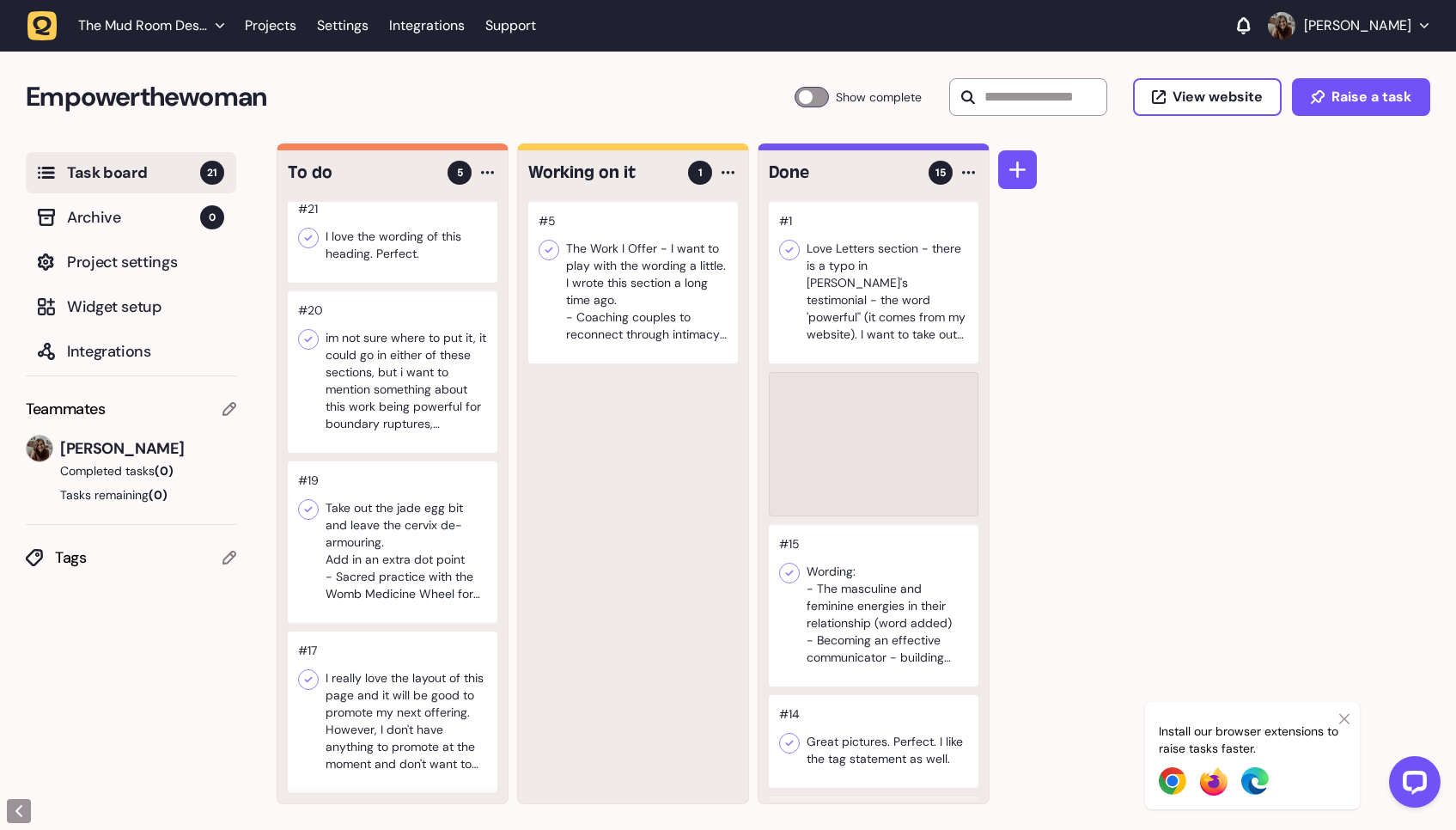
scroll to position [12, 0]
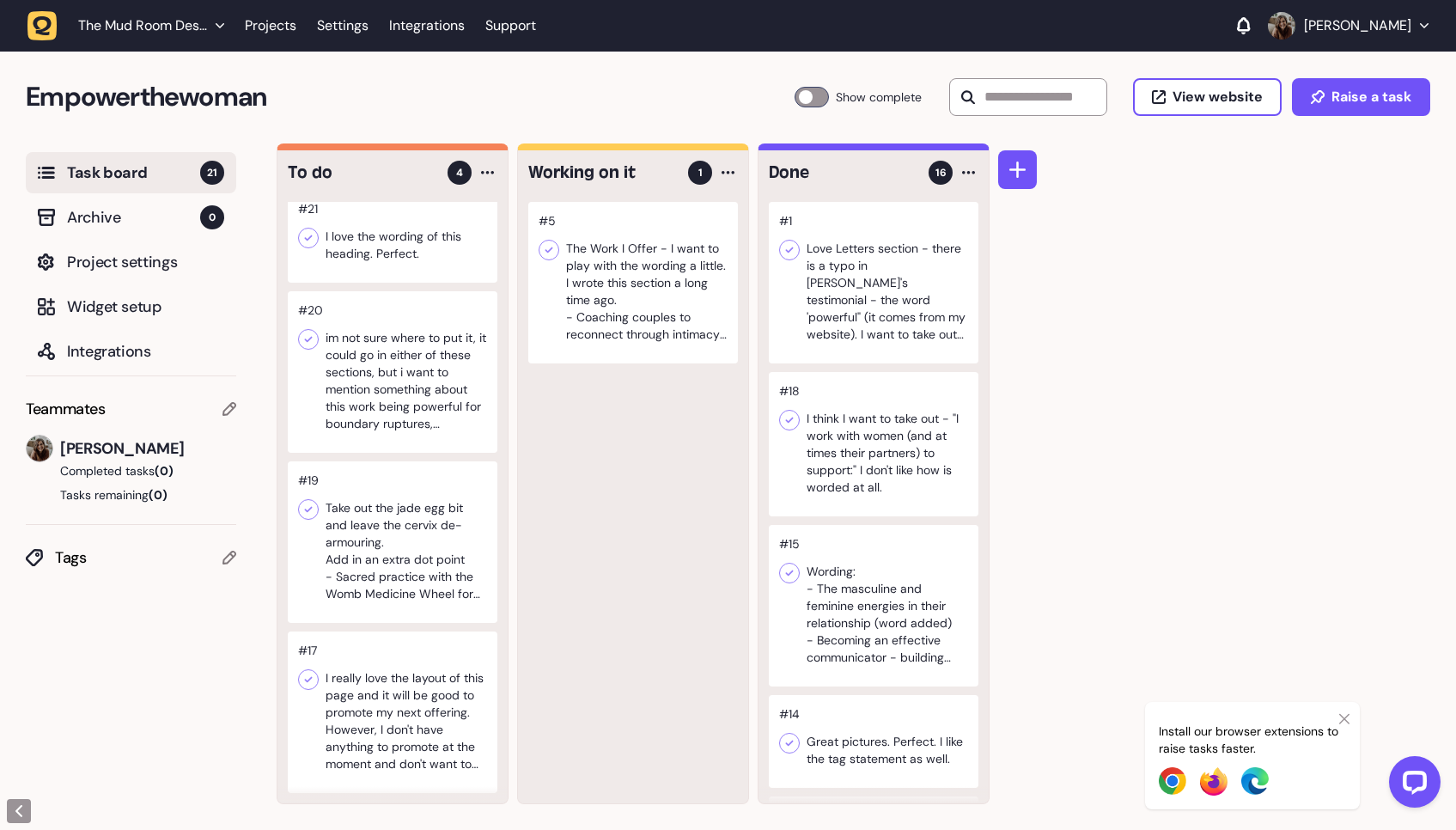
click at [442, 556] on div at bounding box center [392, 542] width 210 height 161
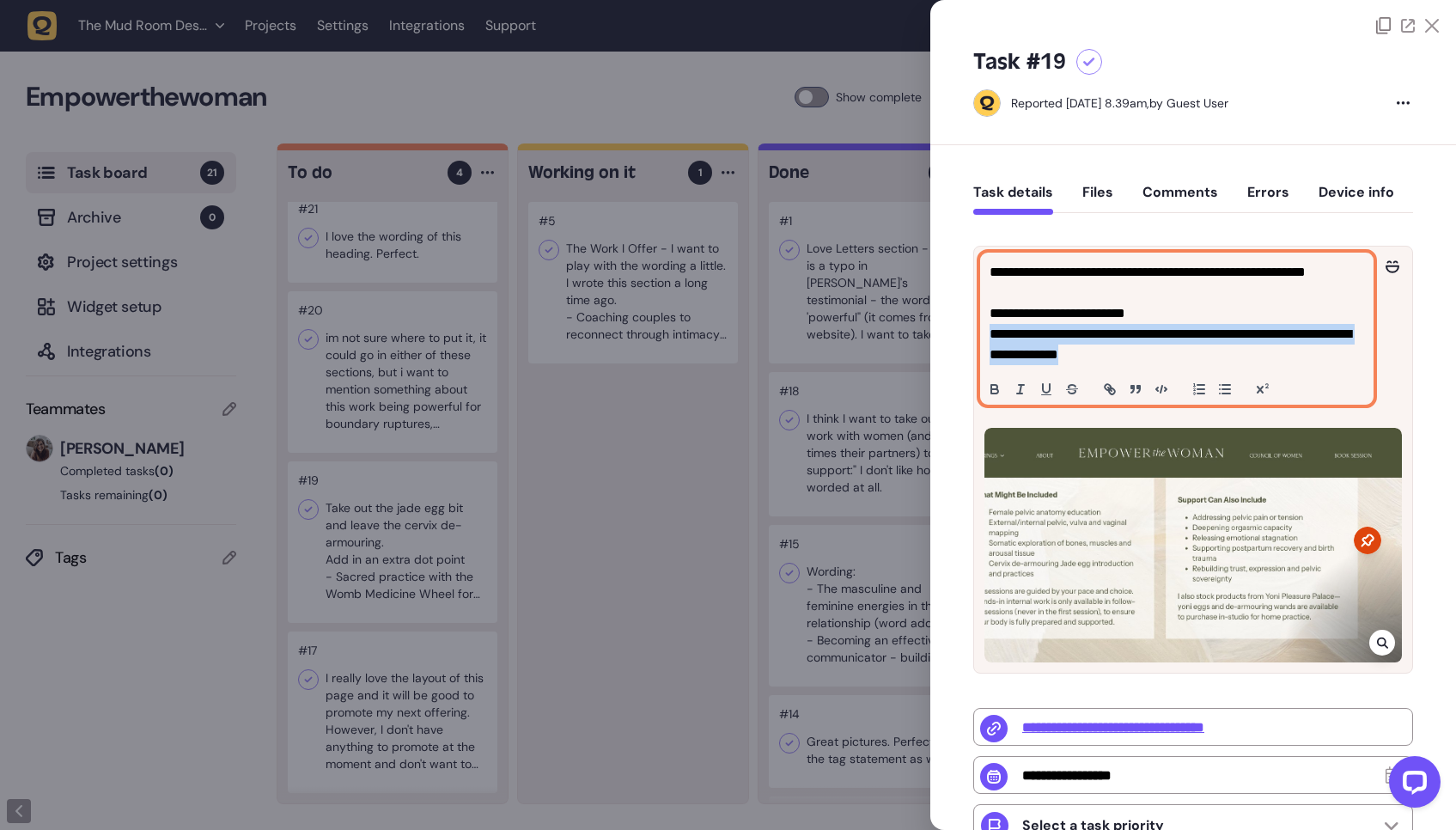
drag, startPoint x: 1229, startPoint y: 351, endPoint x: 949, endPoint y: 333, distance: 280.6
click at [949, 333] on div "**********" at bounding box center [1194, 651] width 526 height 1012
copy p "**********"
click at [1144, 340] on p "**********" at bounding box center [1175, 344] width 370 height 41
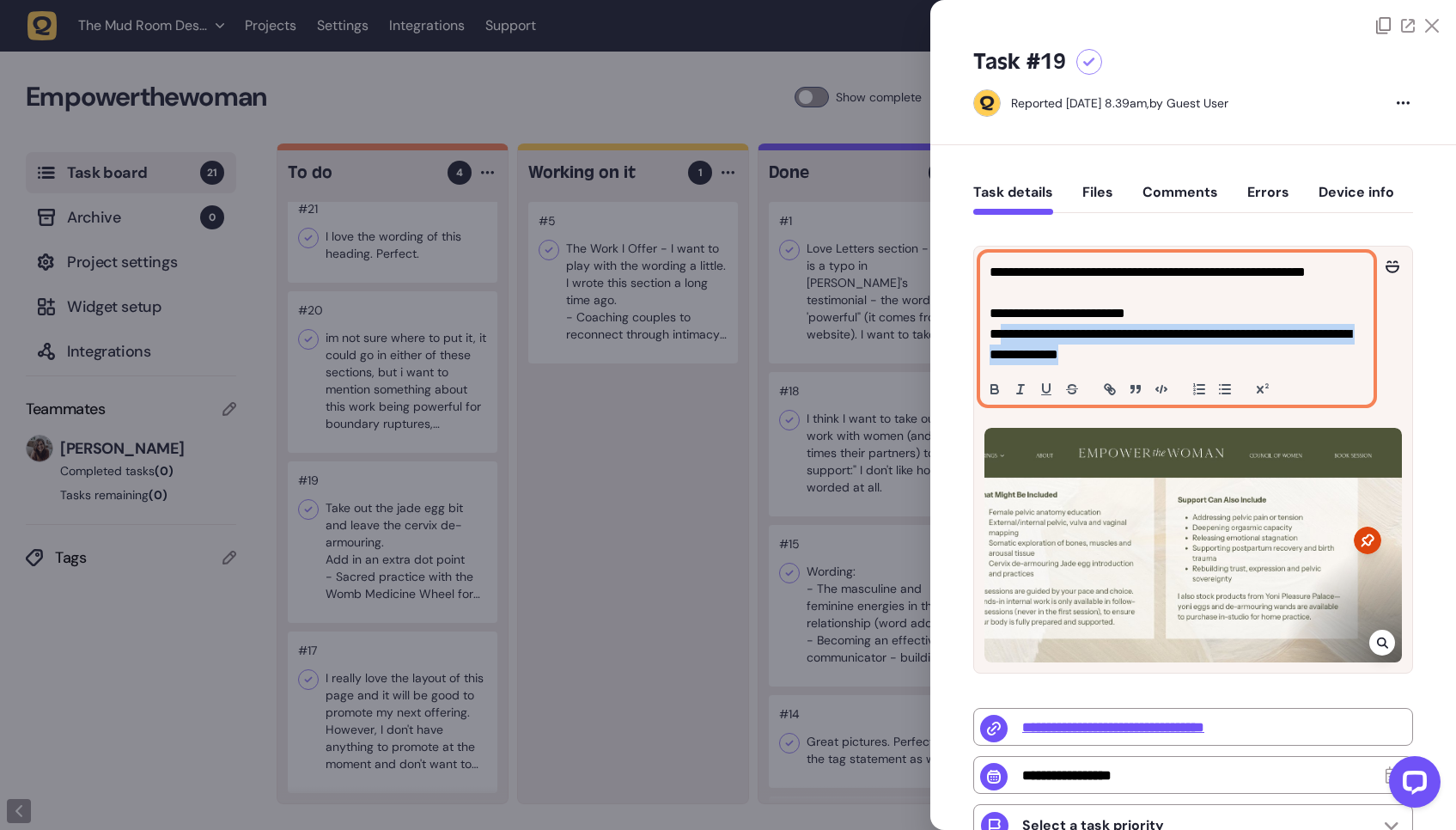
drag, startPoint x: 1004, startPoint y: 329, endPoint x: 1269, endPoint y: 355, distance: 266.3
click at [1269, 355] on p "**********" at bounding box center [1175, 344] width 370 height 41
copy p "**********"
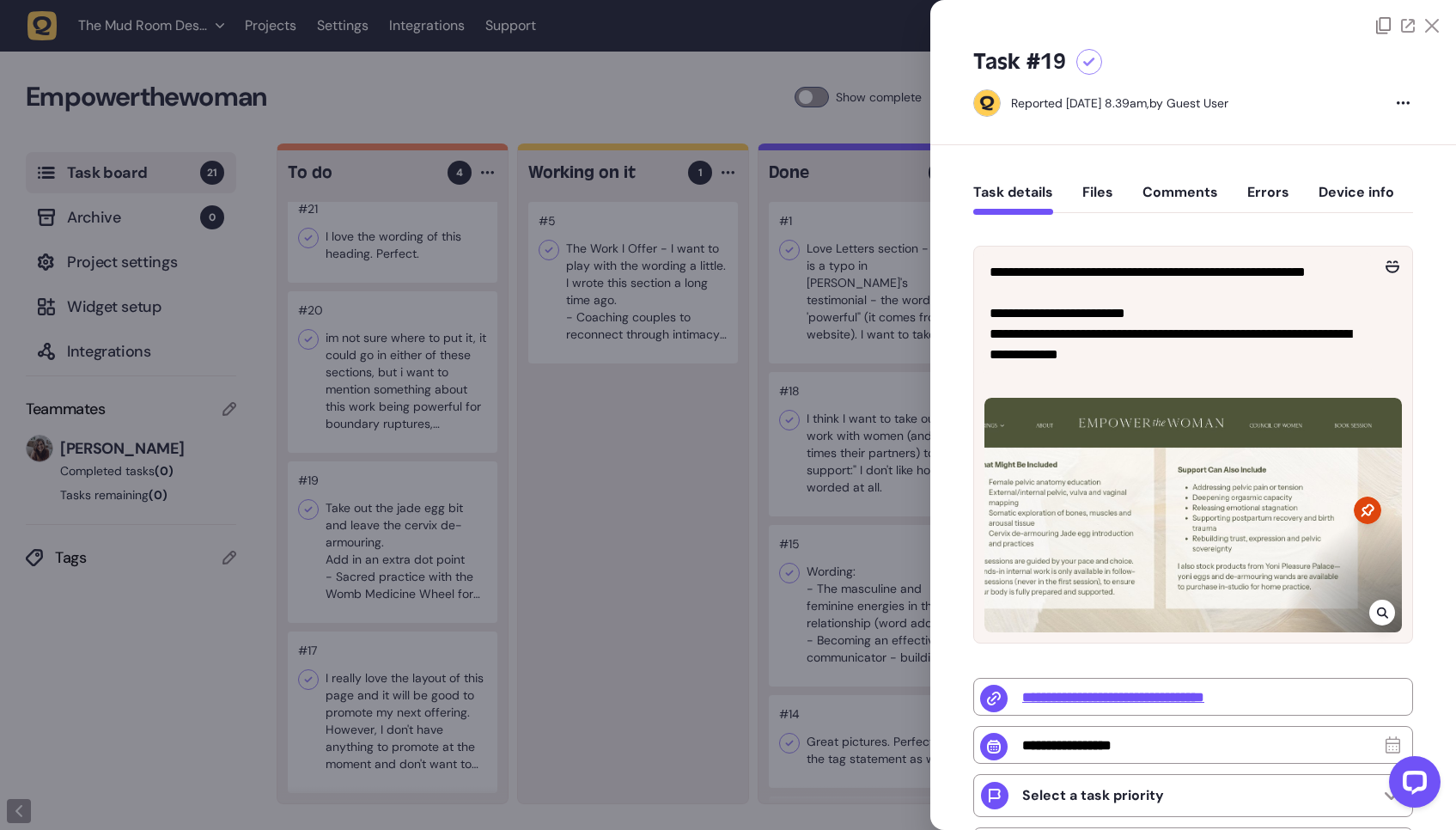
click at [591, 546] on div at bounding box center [728, 415] width 1456 height 830
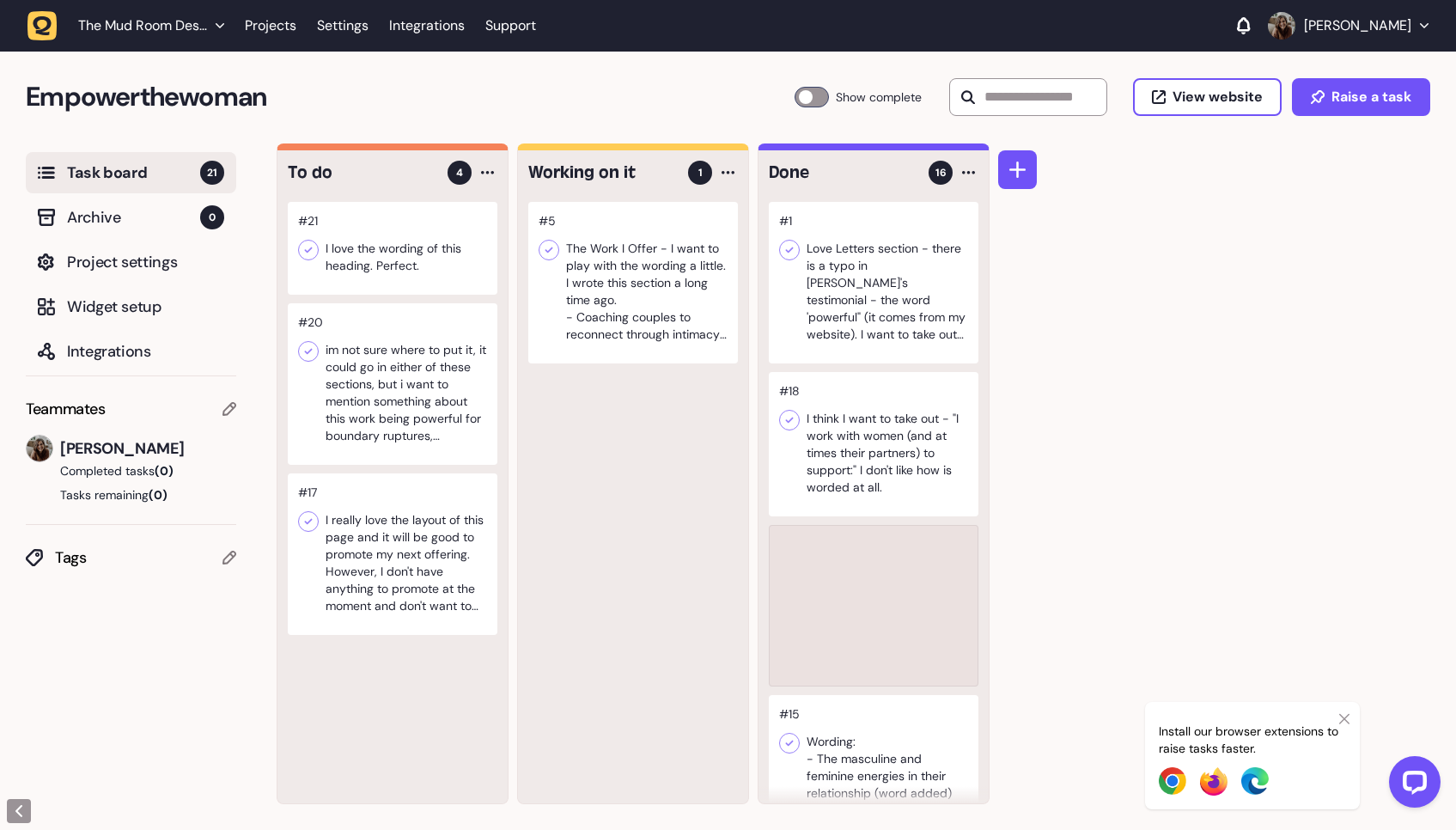
drag, startPoint x: 396, startPoint y: 511, endPoint x: 856, endPoint y: 496, distance: 460.2
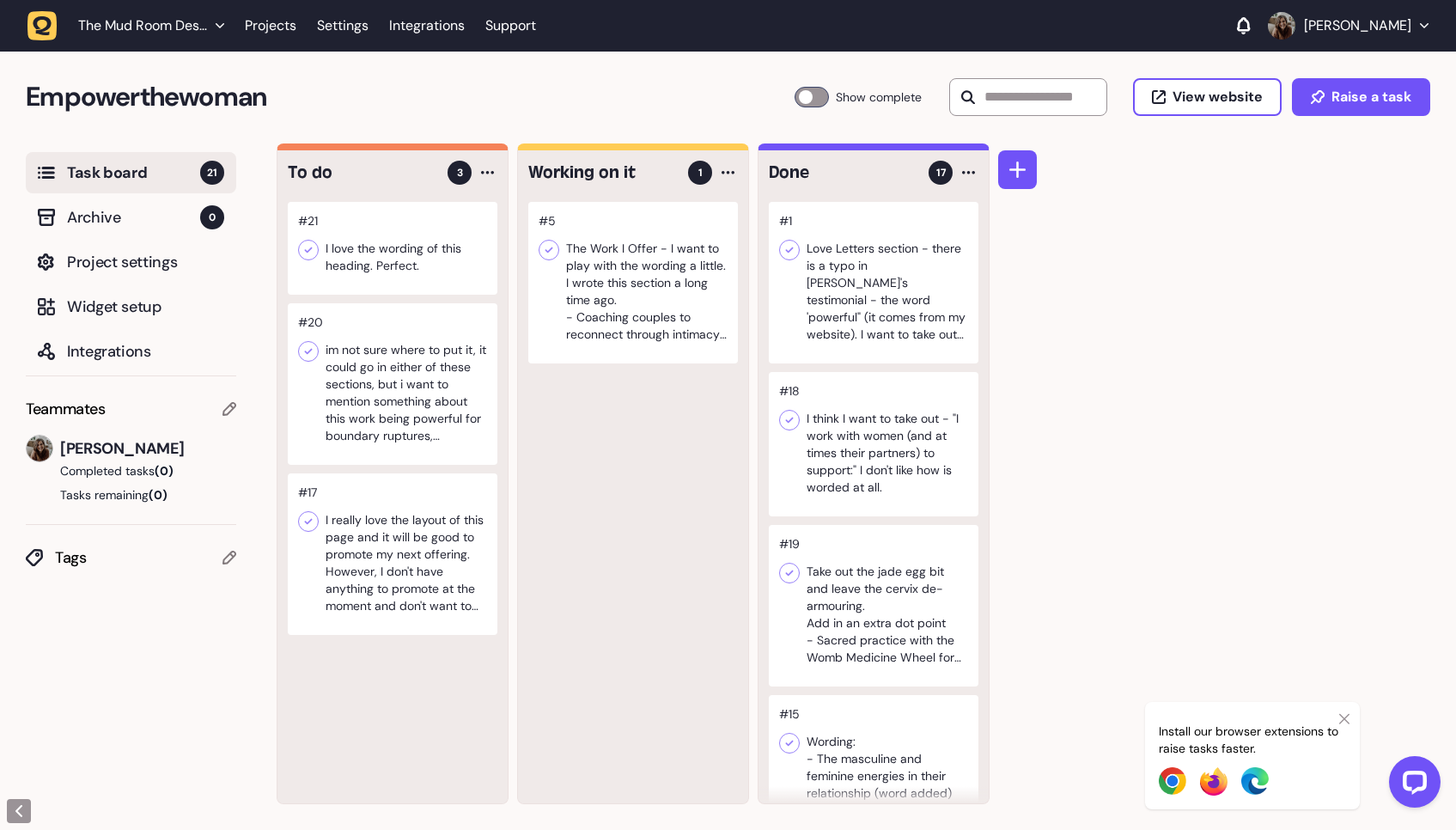
click at [402, 386] on div at bounding box center [392, 384] width 210 height 161
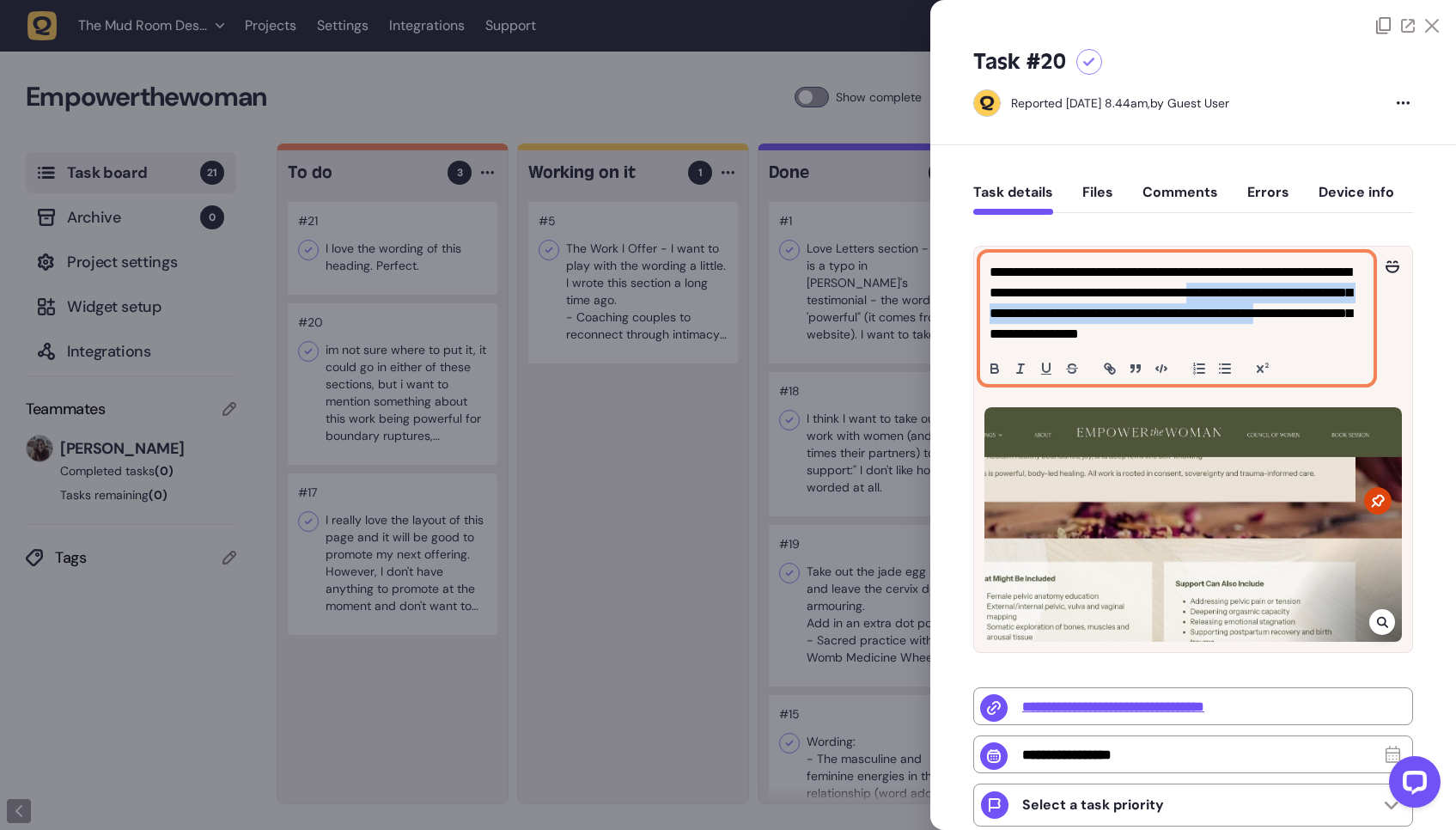
drag, startPoint x: 1300, startPoint y: 291, endPoint x: 1097, endPoint y: 328, distance: 206.3
click at [1097, 328] on p "**********" at bounding box center [1175, 303] width 370 height 83
copy p "**********"
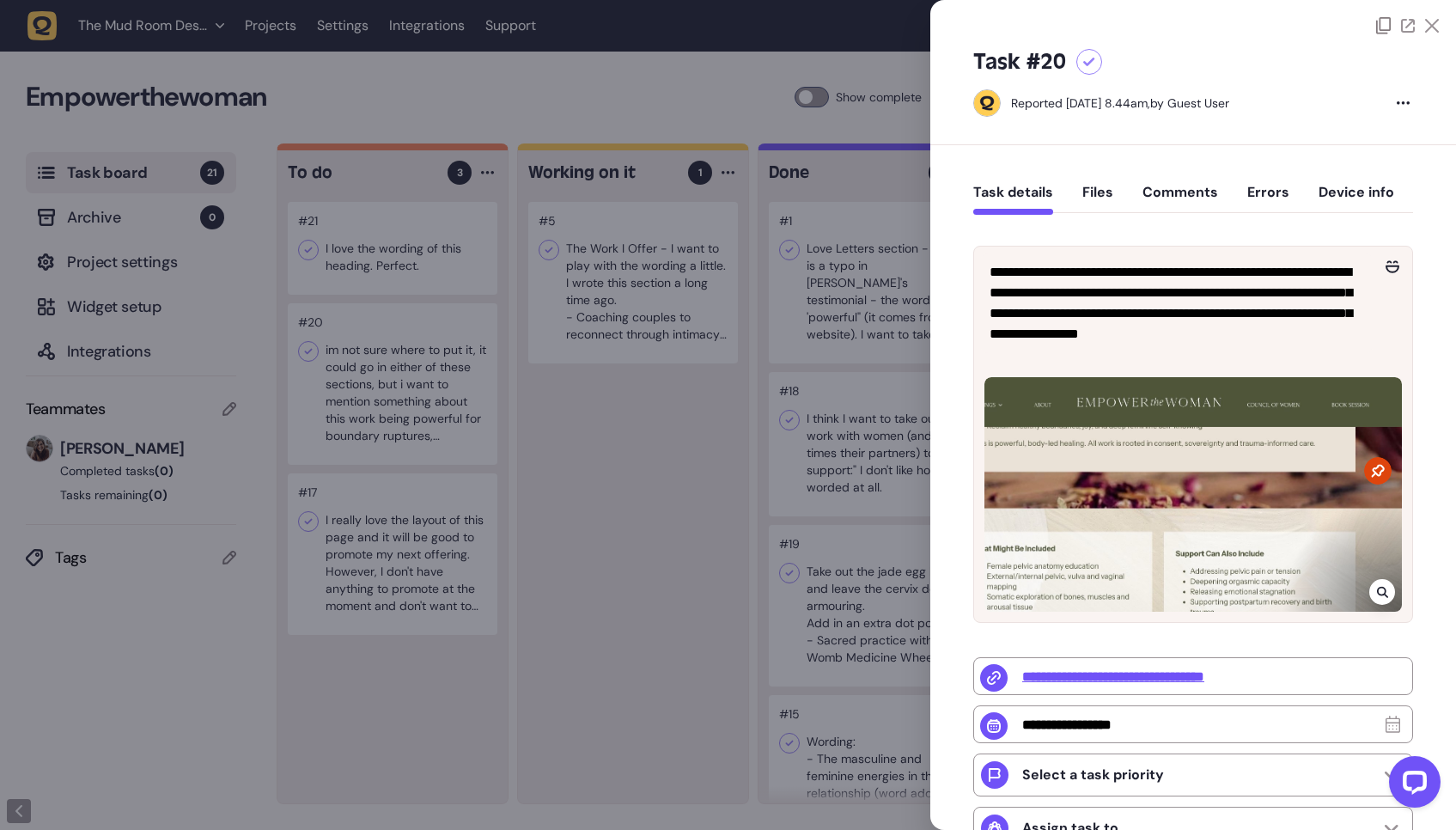
click at [674, 435] on div at bounding box center [728, 415] width 1456 height 830
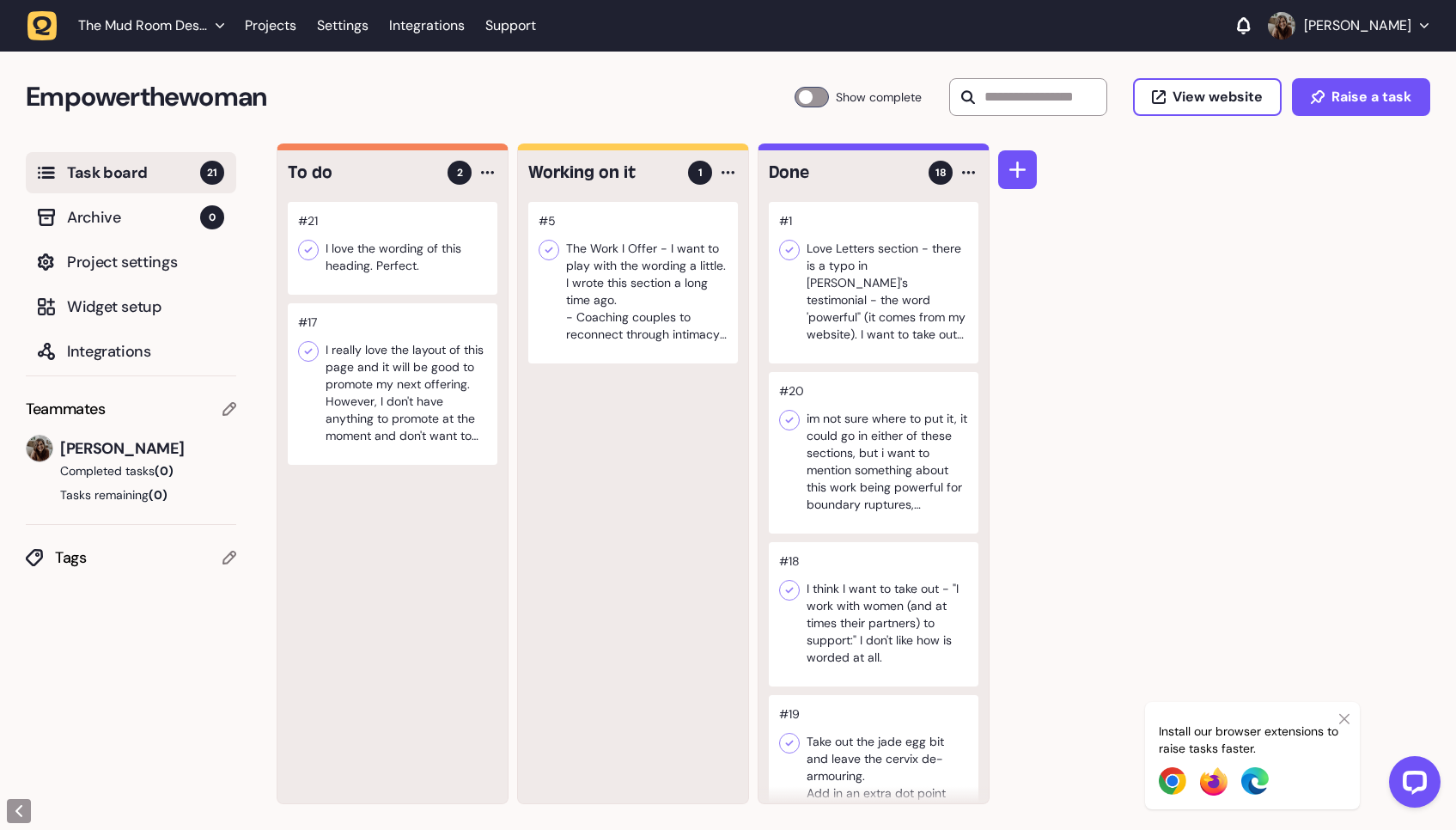
click at [404, 248] on div at bounding box center [392, 249] width 210 height 93
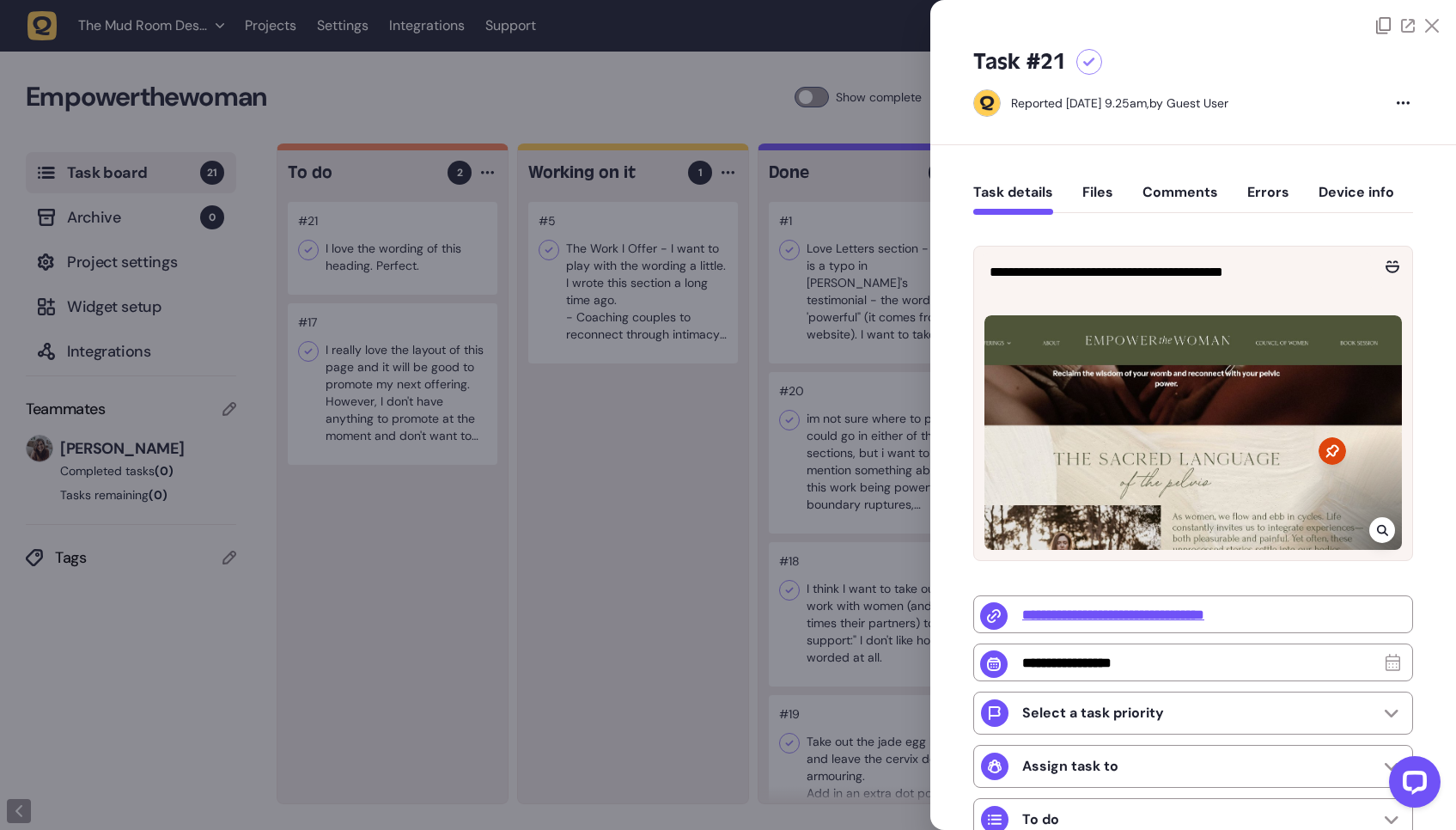
drag, startPoint x: 347, startPoint y: 251, endPoint x: 859, endPoint y: 292, distance: 513.6
click at [859, 292] on div at bounding box center [728, 415] width 1456 height 830
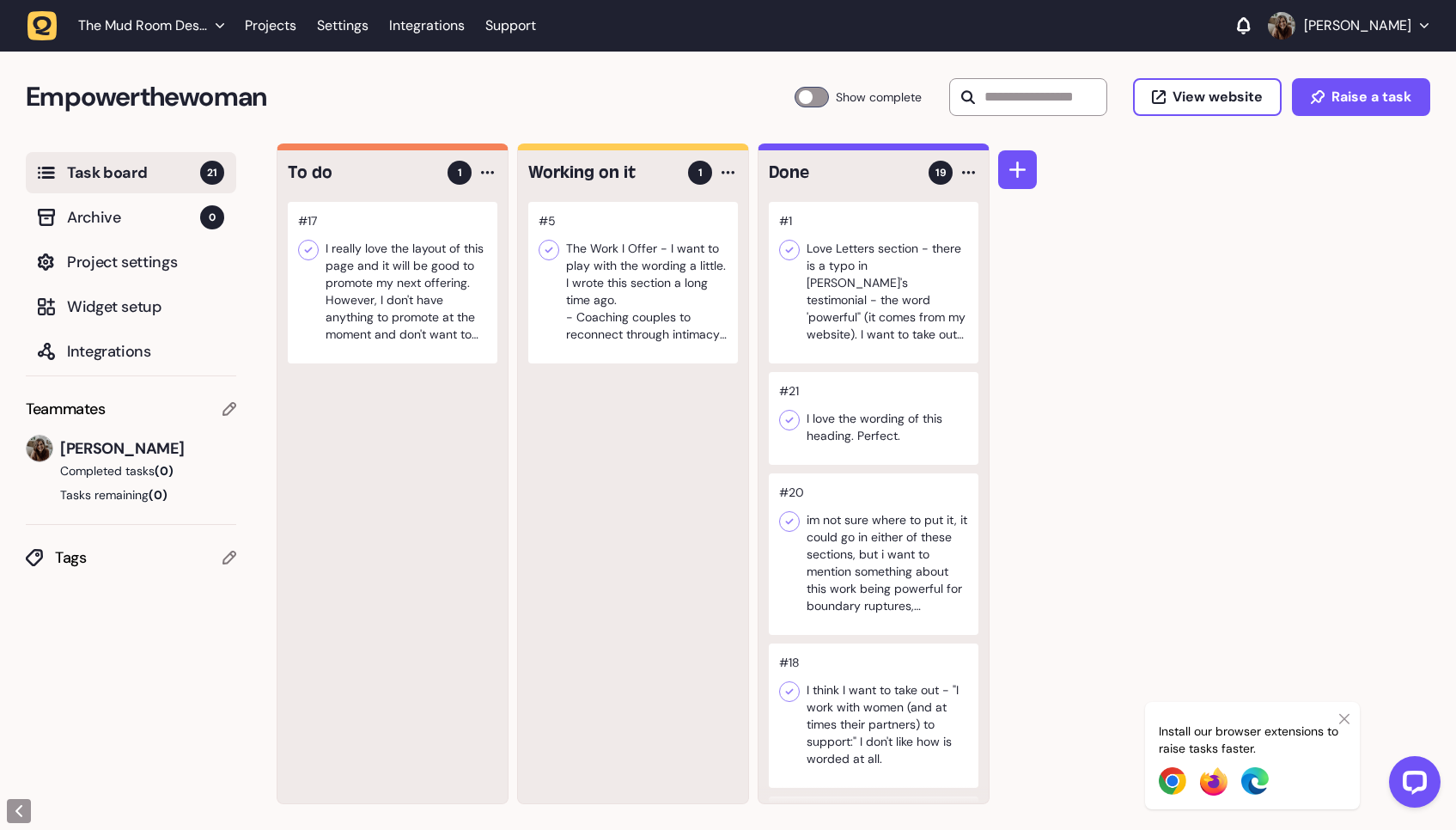
click at [390, 305] on div at bounding box center [392, 283] width 210 height 161
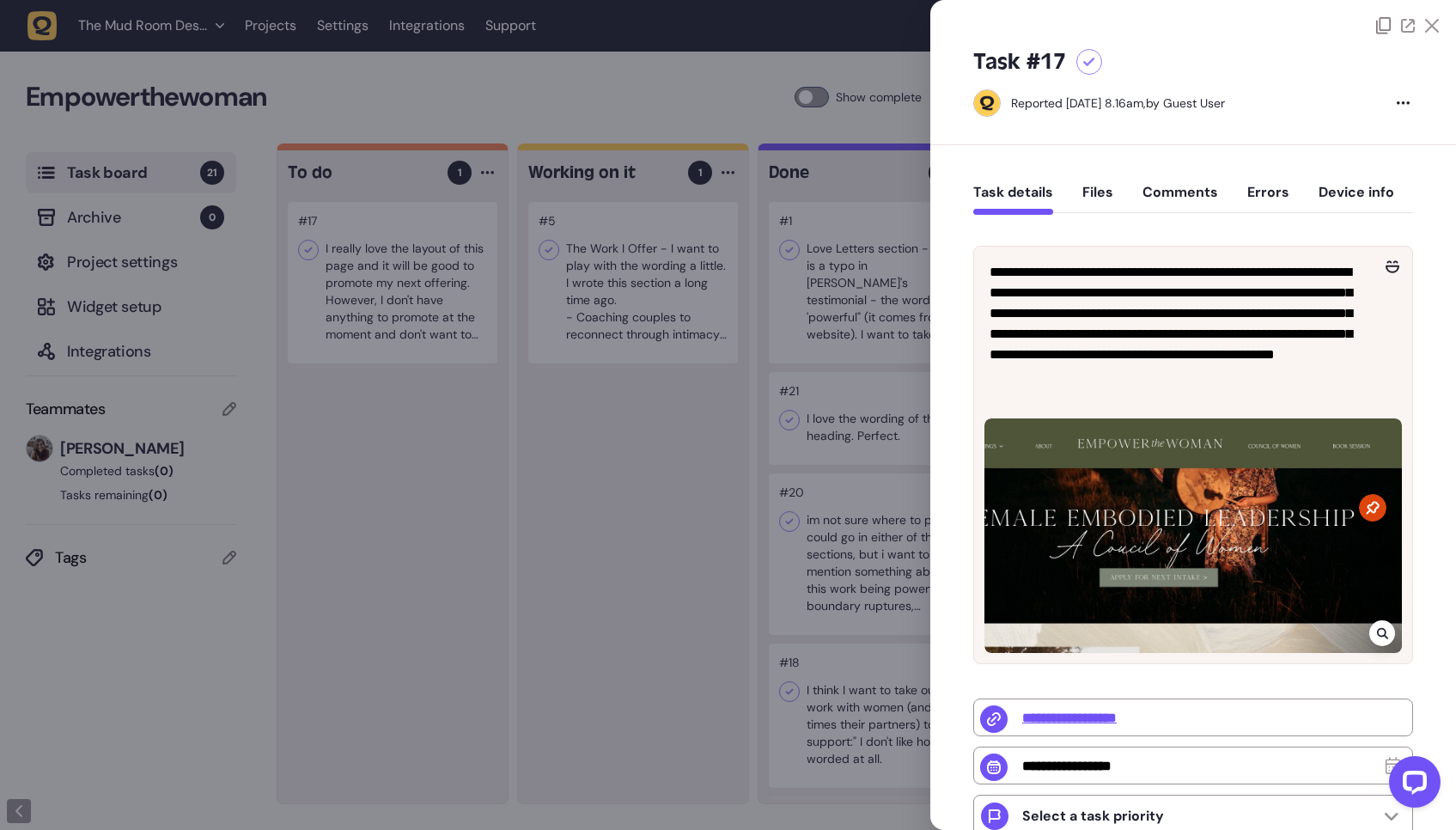
scroll to position [63, 0]
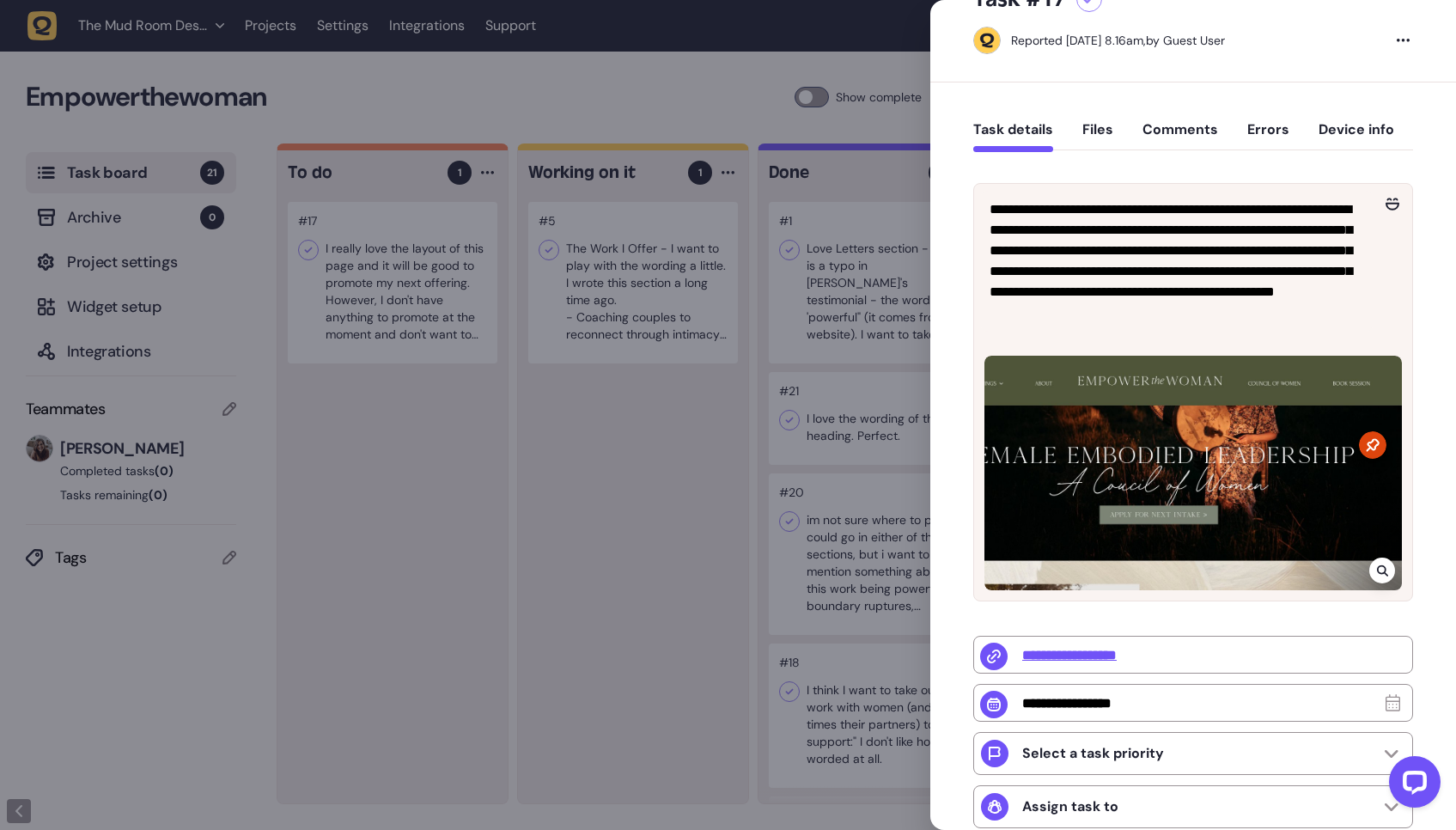
click at [618, 413] on div at bounding box center [728, 415] width 1456 height 830
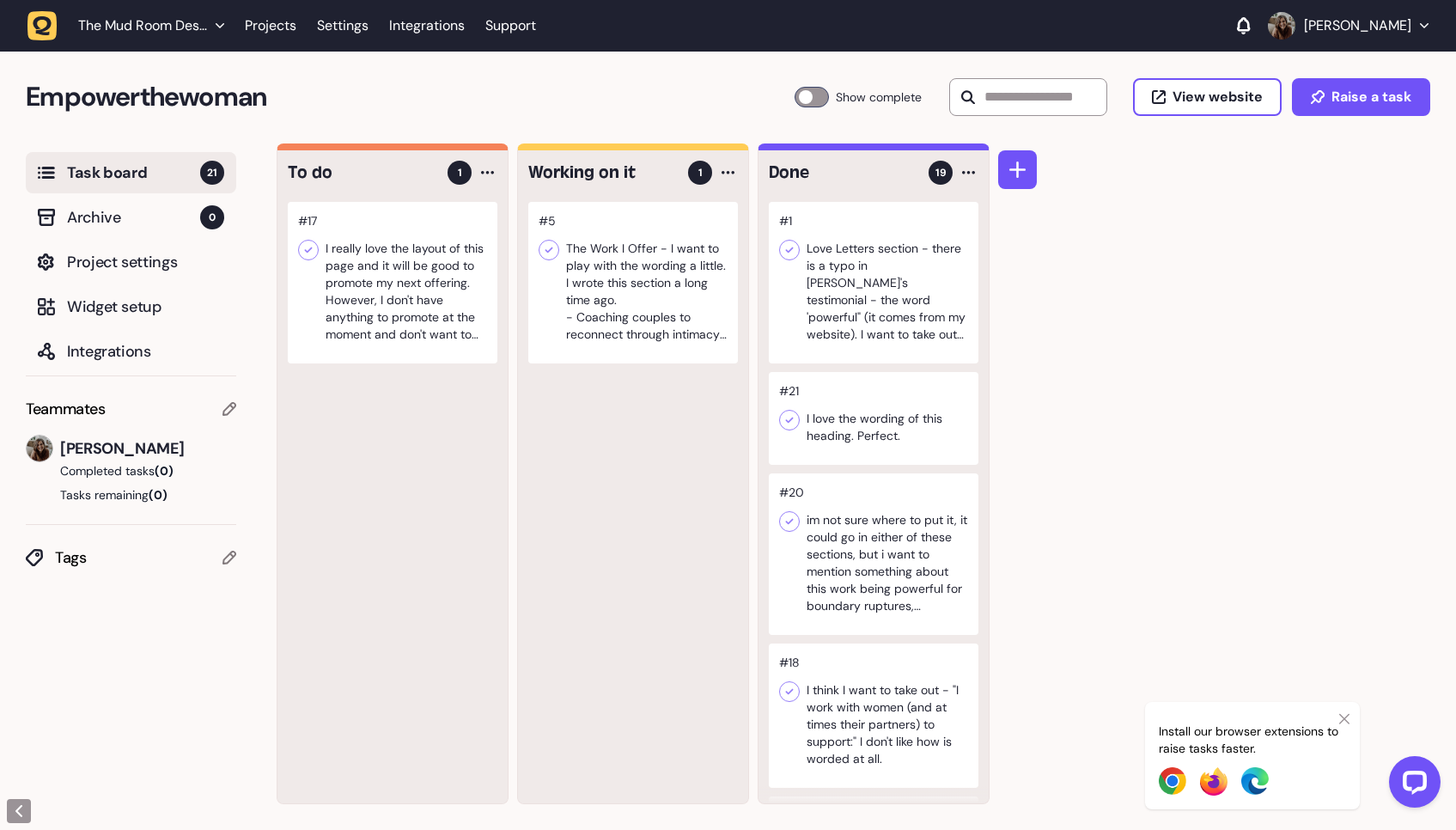
click at [482, 388] on div "#17 I really love the layout of this page and it will be good to promote my nex…" at bounding box center [392, 502] width 230 height 601
